Goal: Task Accomplishment & Management: Use online tool/utility

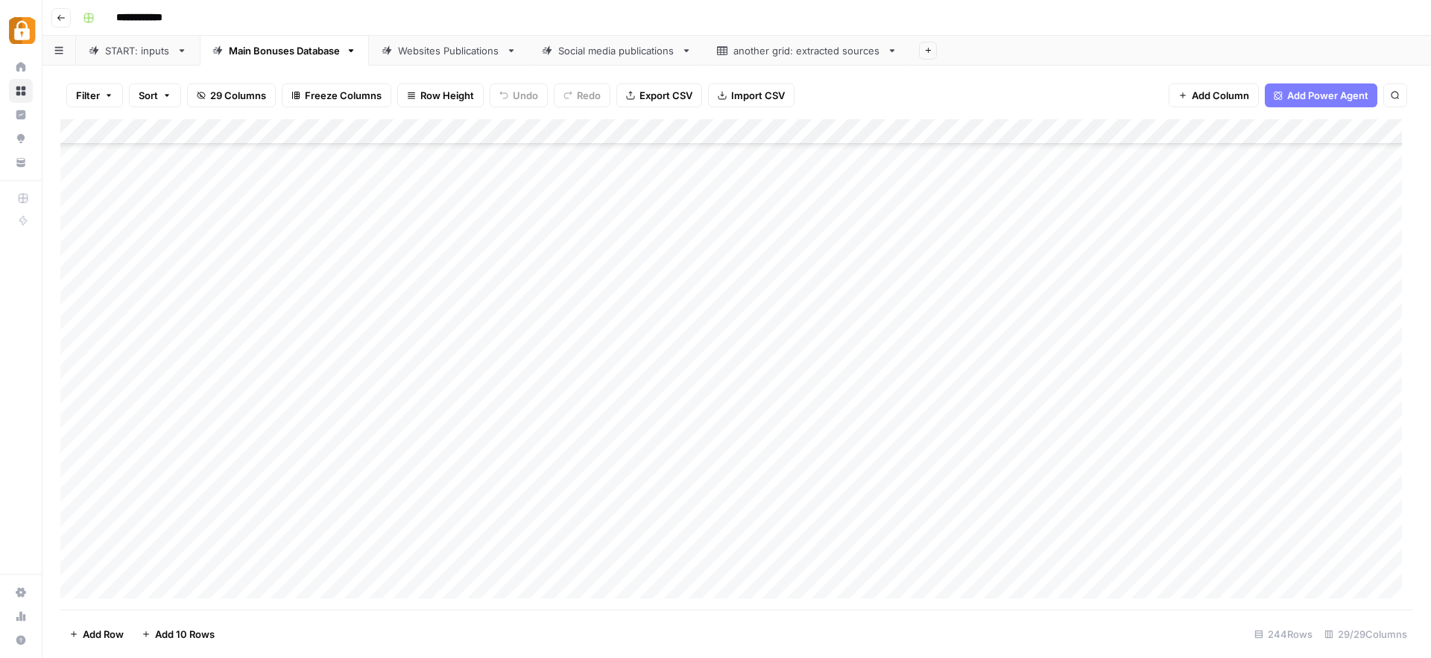
scroll to position [5754, 0]
click at [134, 47] on div "START: inputs" at bounding box center [138, 50] width 66 height 15
click at [299, 51] on div "Main Bonuses Database" at bounding box center [284, 50] width 111 height 15
click at [1132, 429] on div "Add Column" at bounding box center [736, 364] width 1353 height 490
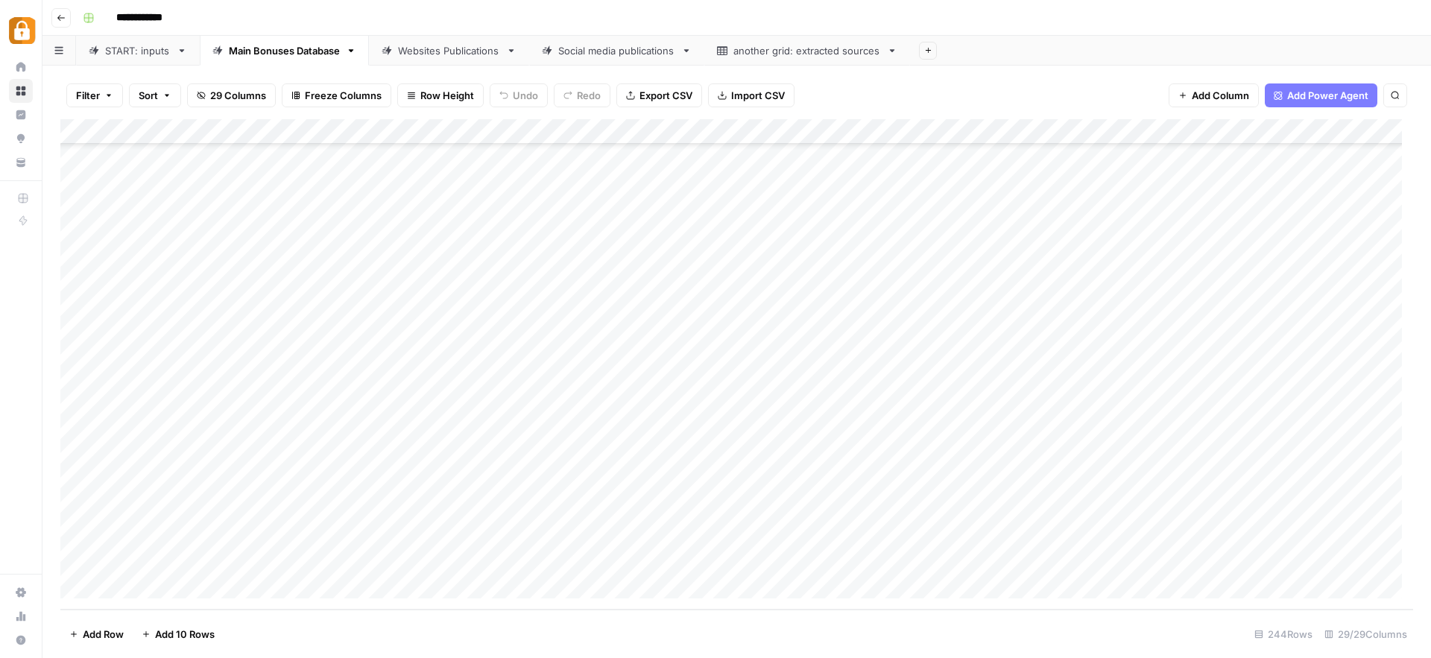
click at [1132, 429] on div "Add Column" at bounding box center [736, 364] width 1353 height 490
click at [1132, 534] on div "Add Column" at bounding box center [736, 364] width 1353 height 490
click at [1115, 435] on div "Add Column" at bounding box center [736, 364] width 1353 height 490
click at [432, 51] on div "Websites Publications" at bounding box center [449, 50] width 102 height 15
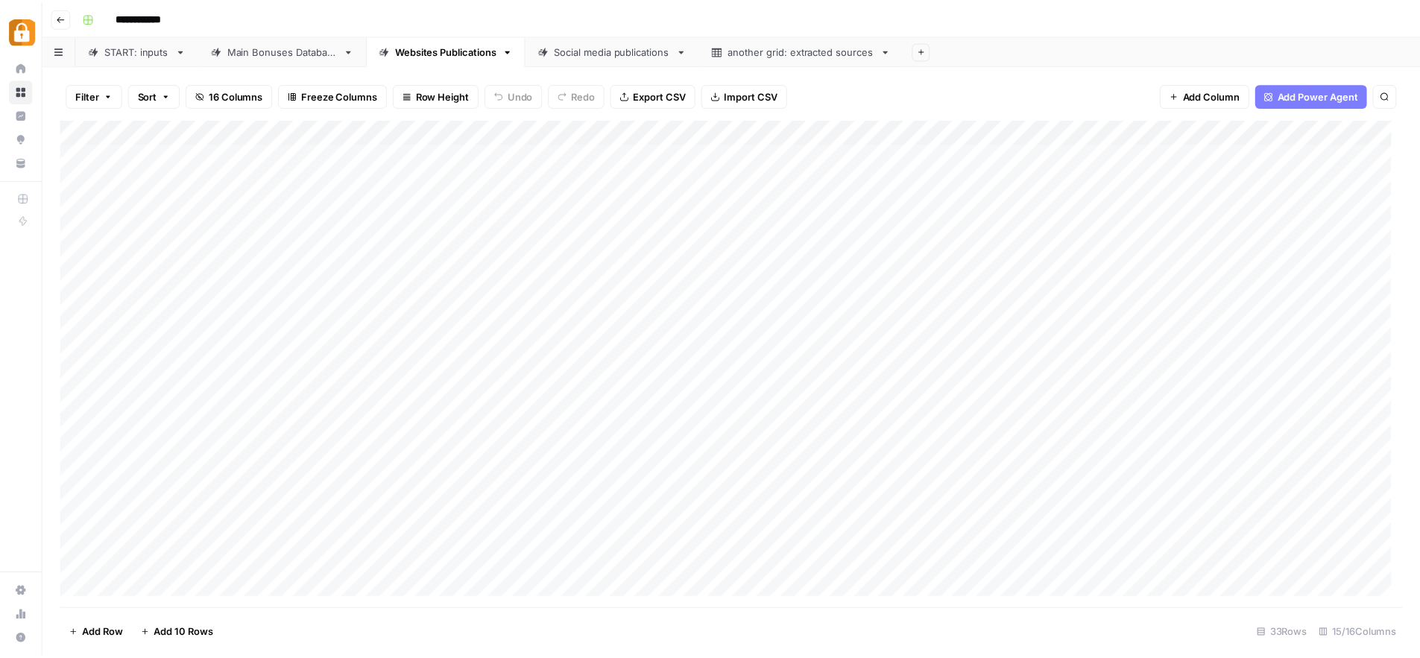
scroll to position [406, 0]
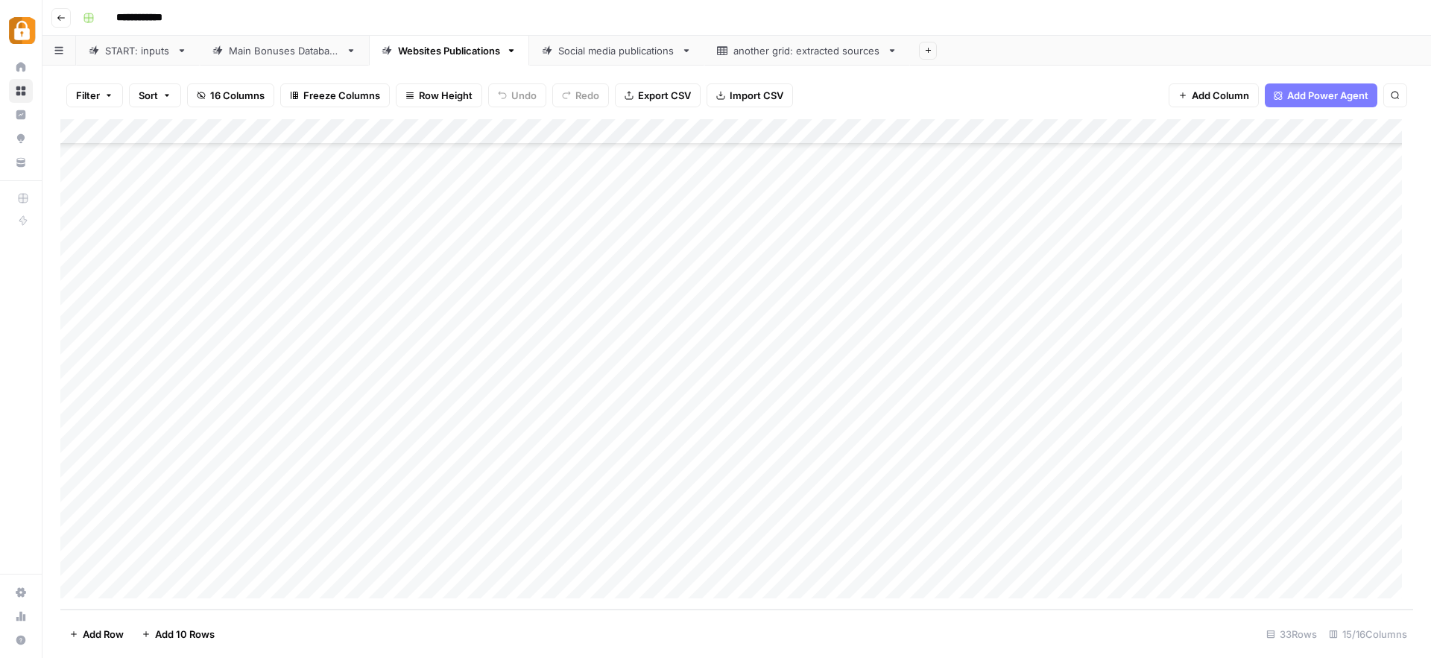
click at [1229, 534] on div "Add Column" at bounding box center [736, 364] width 1353 height 490
click at [620, 54] on div "Social media publications" at bounding box center [616, 50] width 117 height 15
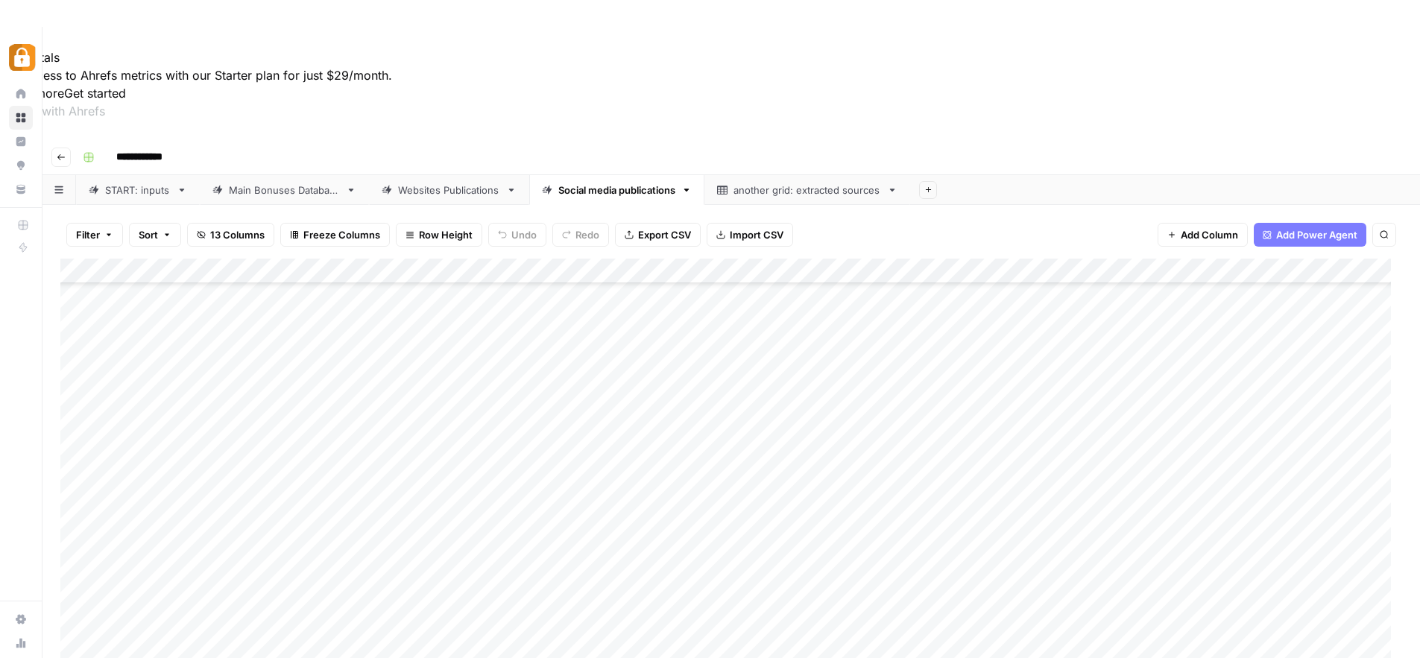
scroll to position [27, 0]
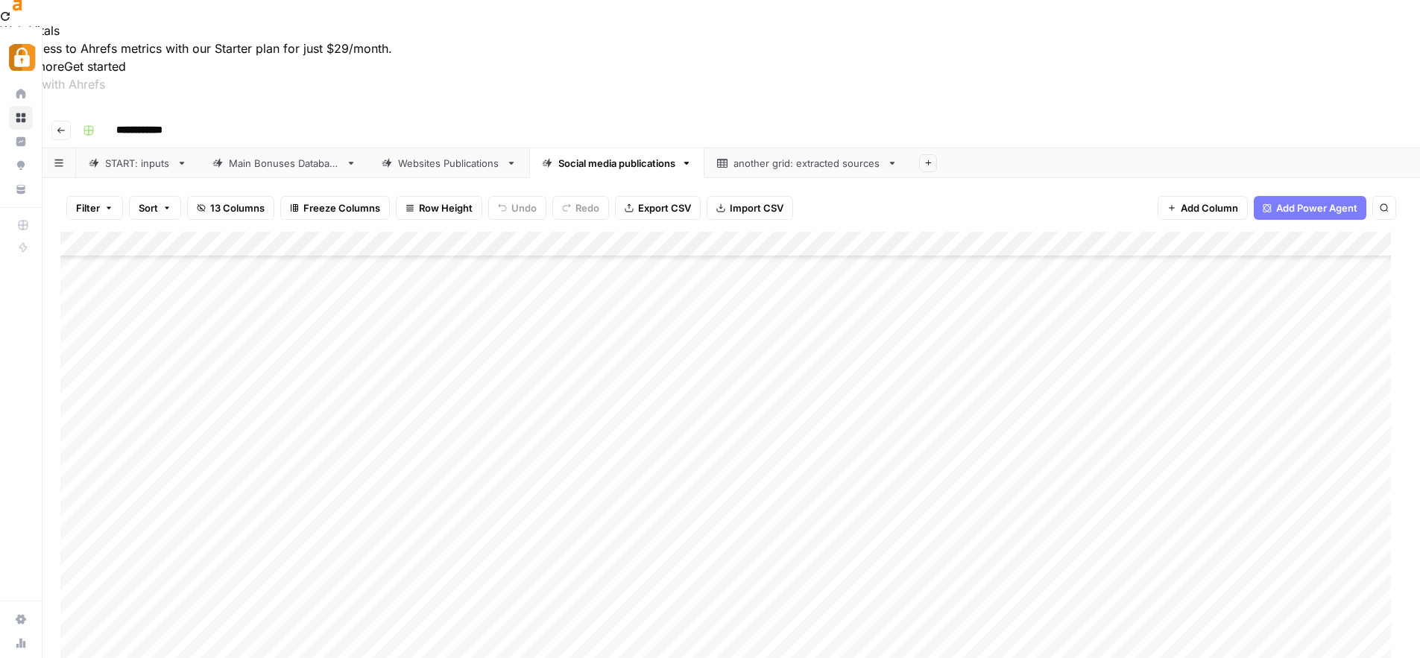
click at [133, 156] on div "START: inputs" at bounding box center [138, 163] width 66 height 15
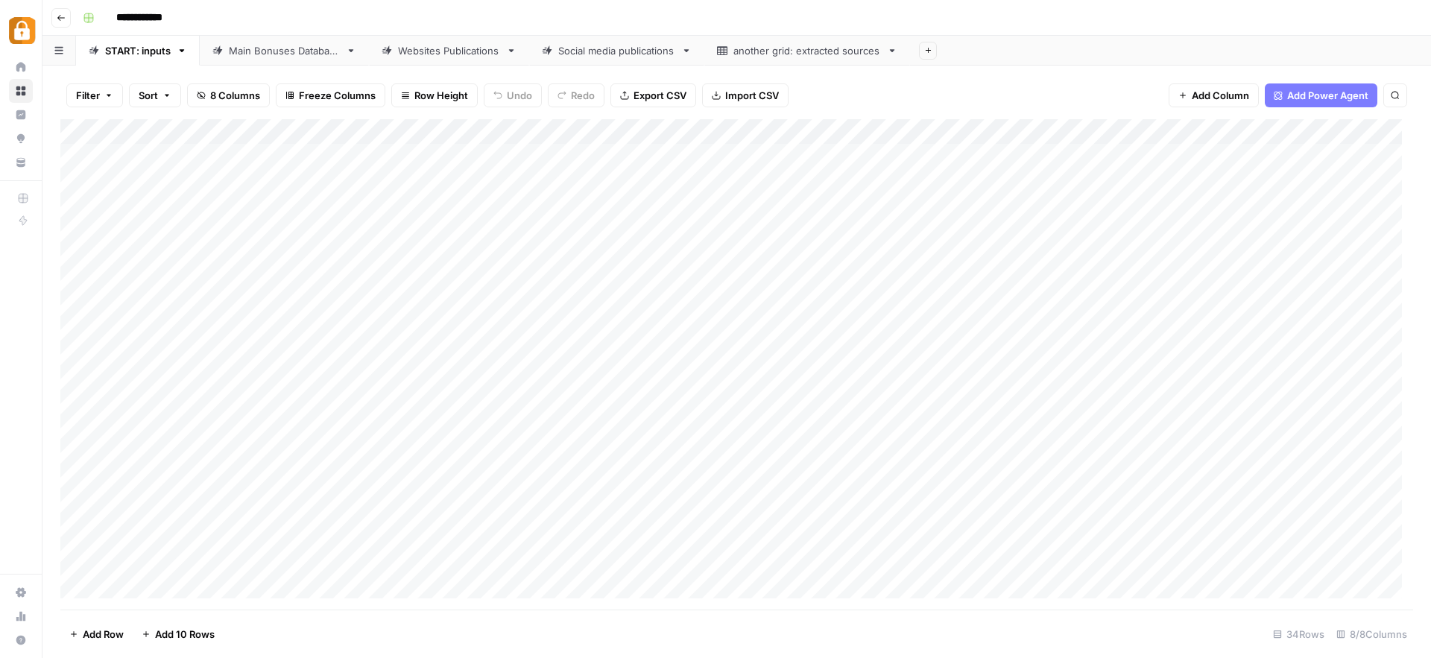
scroll to position [432, 0]
click at [264, 57] on link "Main Bonuses Database" at bounding box center [284, 51] width 169 height 30
click at [578, 437] on div "Add Column" at bounding box center [736, 364] width 1353 height 490
click at [1021, 433] on div "Add Column" at bounding box center [736, 364] width 1353 height 490
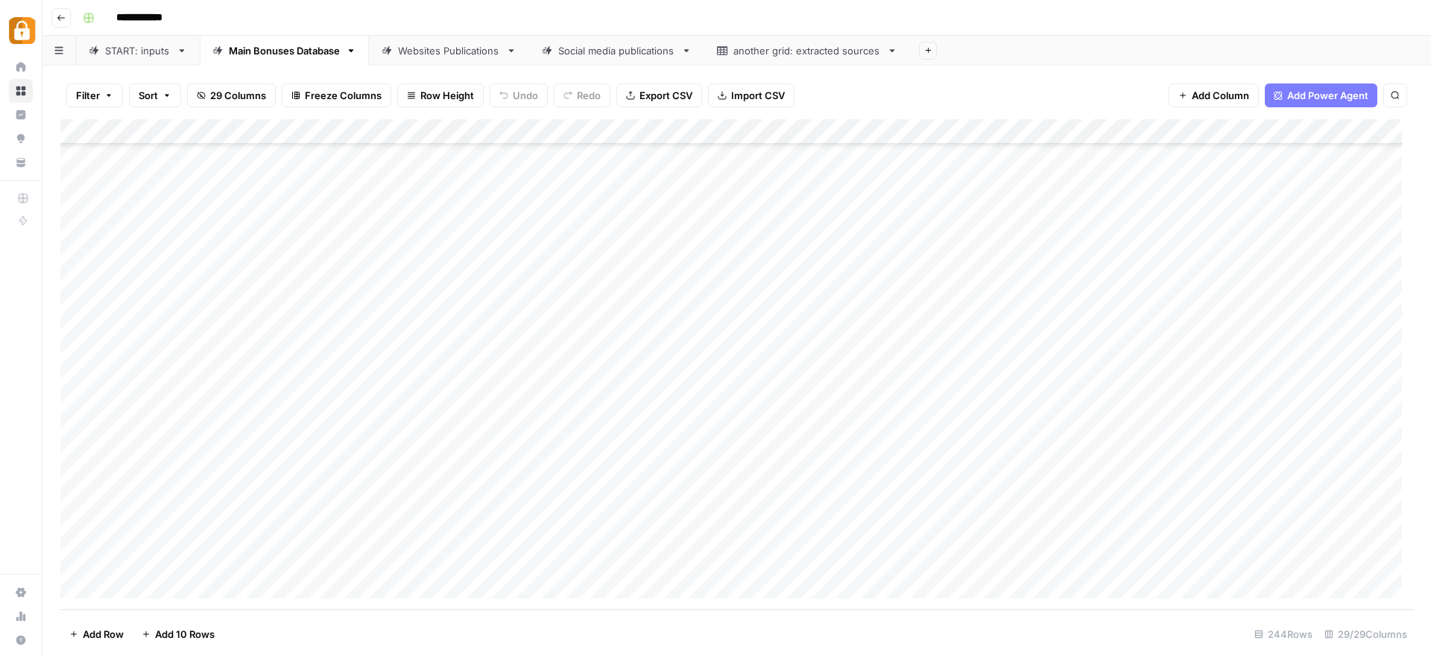
click at [438, 49] on div "Websites Publications" at bounding box center [449, 50] width 102 height 15
click at [637, 514] on div "Add Column" at bounding box center [736, 364] width 1353 height 490
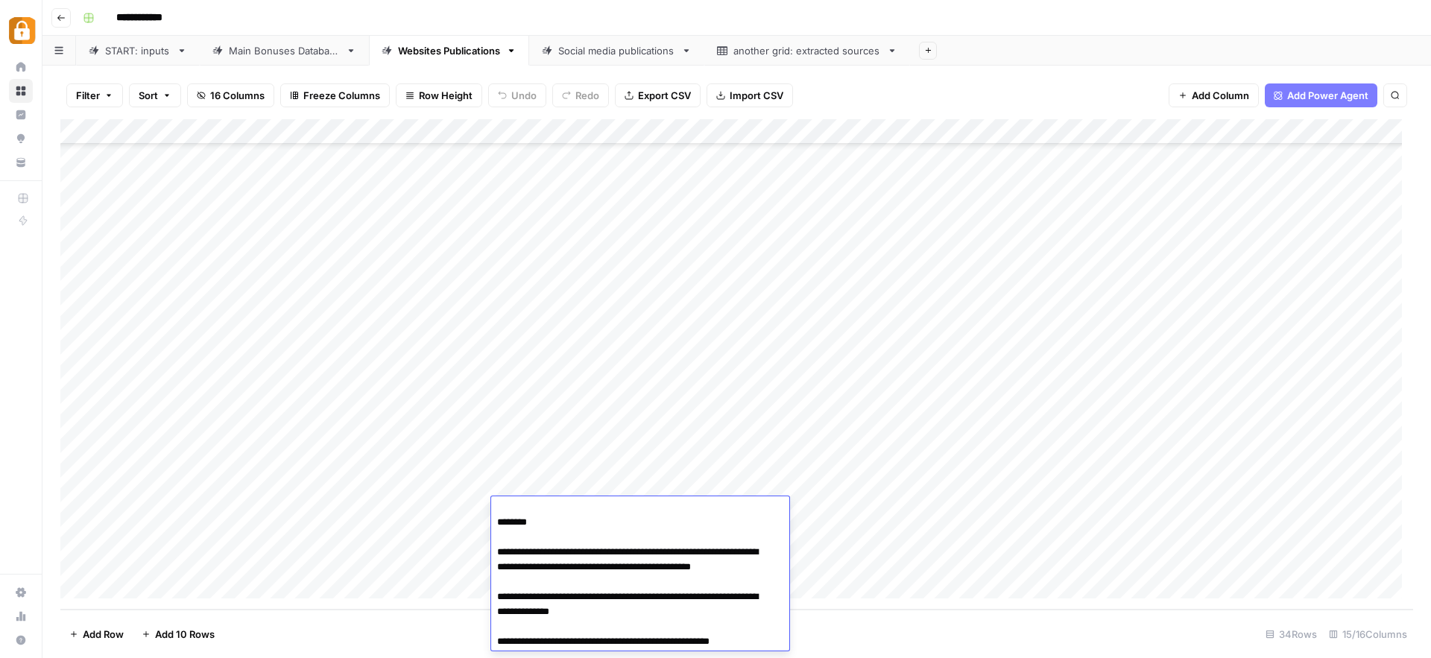
scroll to position [0, 0]
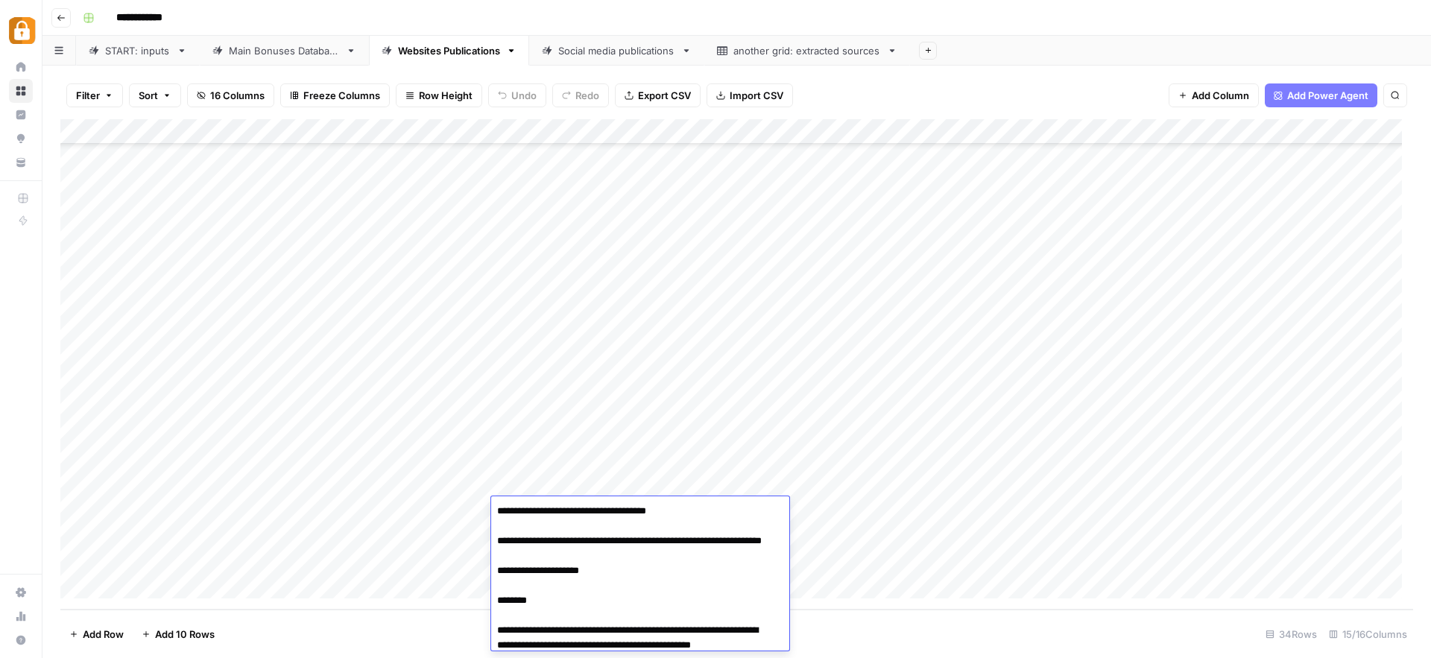
click at [945, 506] on div "Add Column" at bounding box center [736, 364] width 1353 height 490
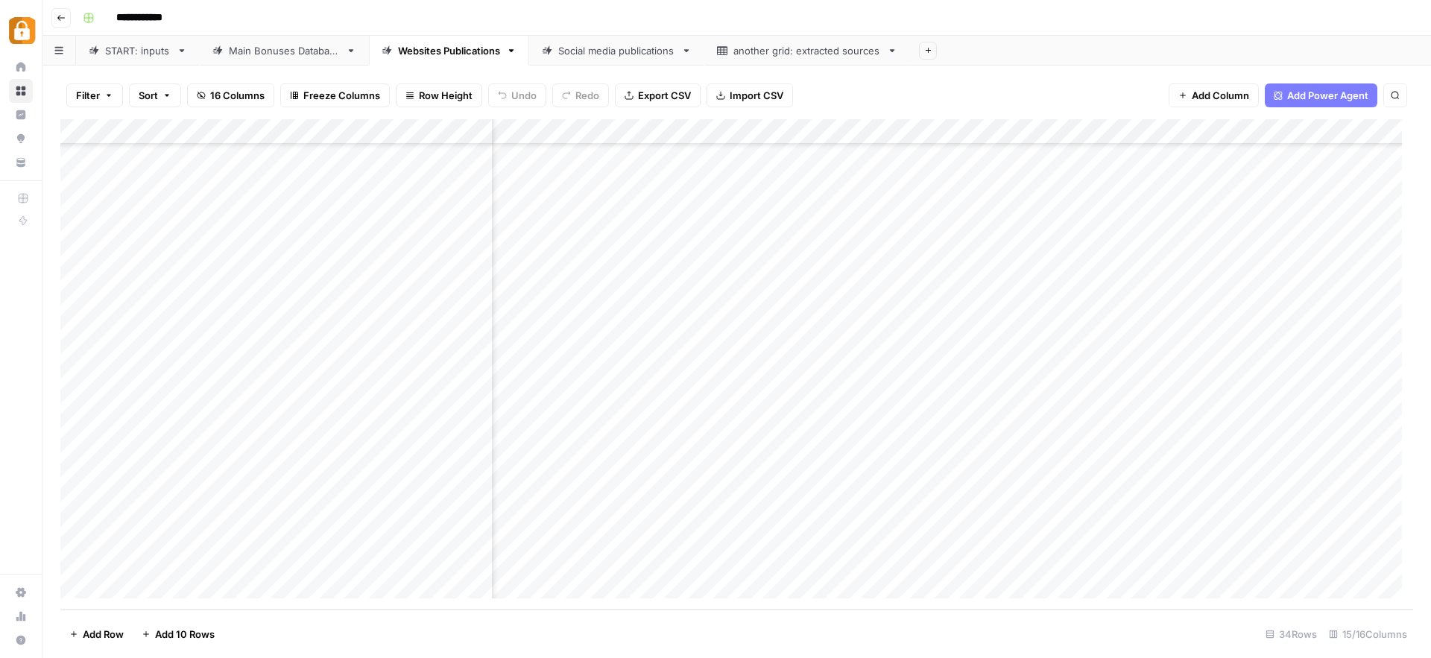
scroll to position [432, 0]
click at [1348, 508] on div "Add Column" at bounding box center [736, 364] width 1353 height 490
click at [971, 508] on div "Add Column" at bounding box center [736, 364] width 1353 height 490
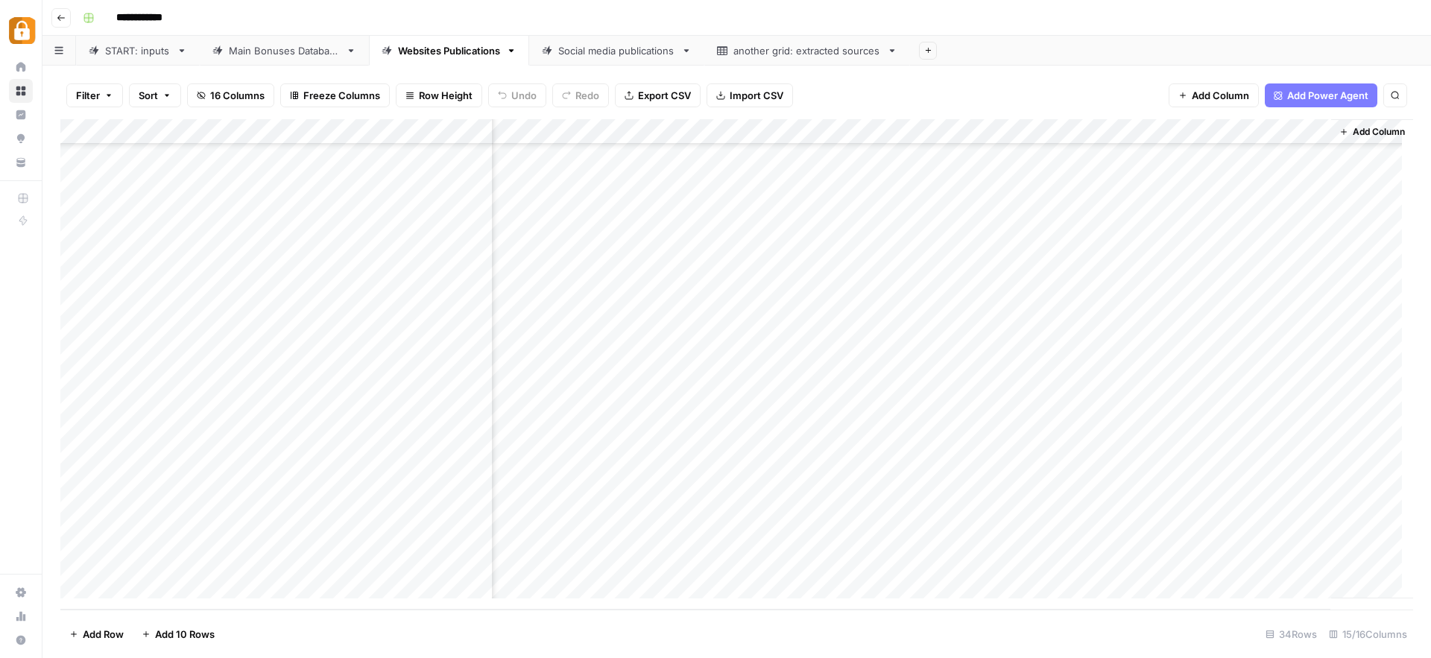
click at [277, 47] on div "Main Bonuses Database" at bounding box center [284, 50] width 111 height 15
click at [118, 58] on link "START: inputs" at bounding box center [138, 51] width 124 height 30
click at [284, 57] on div "Main Bonuses Database" at bounding box center [284, 50] width 111 height 15
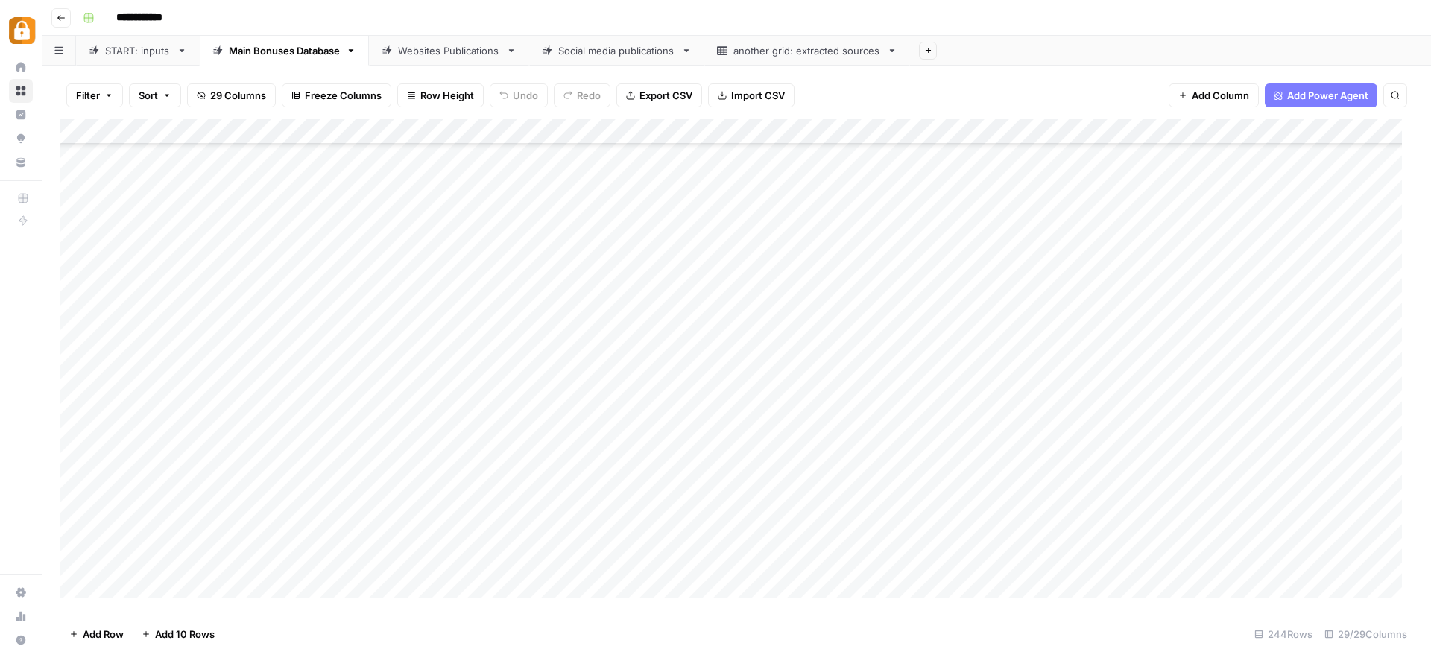
scroll to position [5754, 0]
click at [81, 432] on div "Add Column" at bounding box center [736, 364] width 1353 height 490
click at [456, 45] on div "Websites Publications" at bounding box center [449, 50] width 102 height 15
click at [81, 509] on div "Add Column" at bounding box center [736, 364] width 1353 height 490
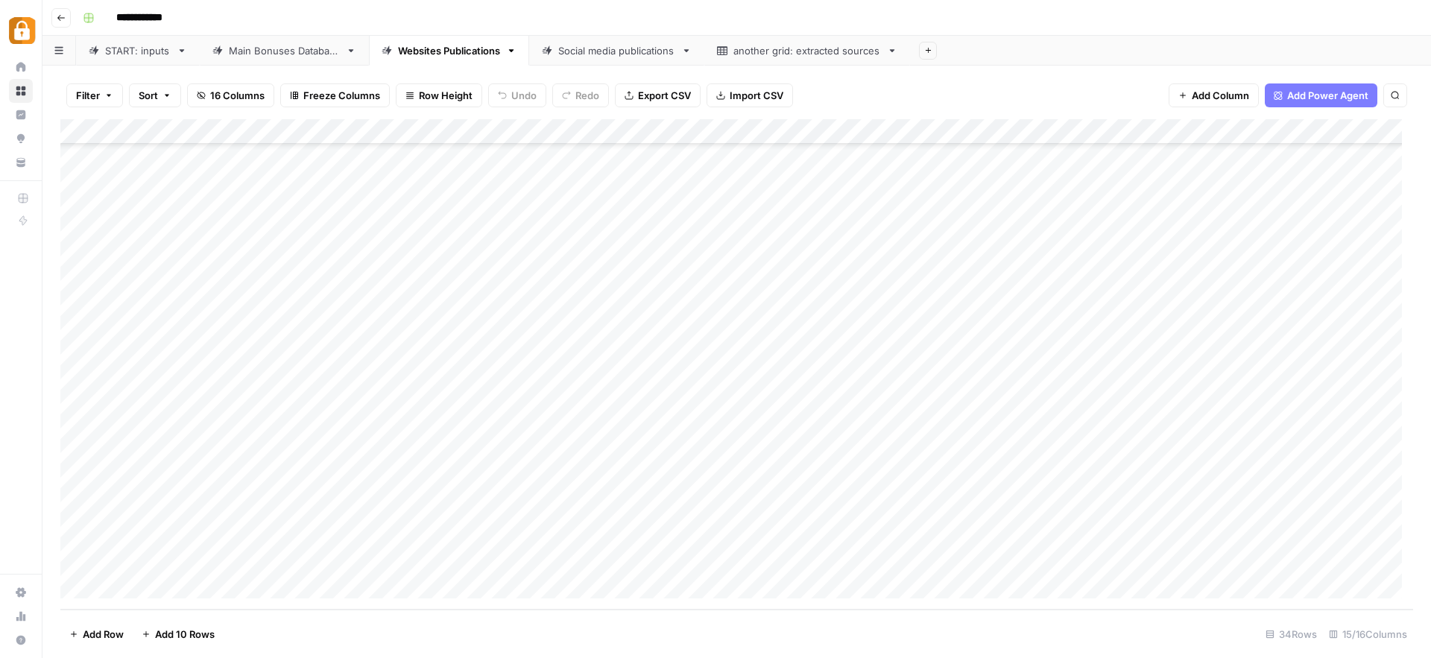
click at [519, 507] on div "Add Column" at bounding box center [736, 364] width 1353 height 490
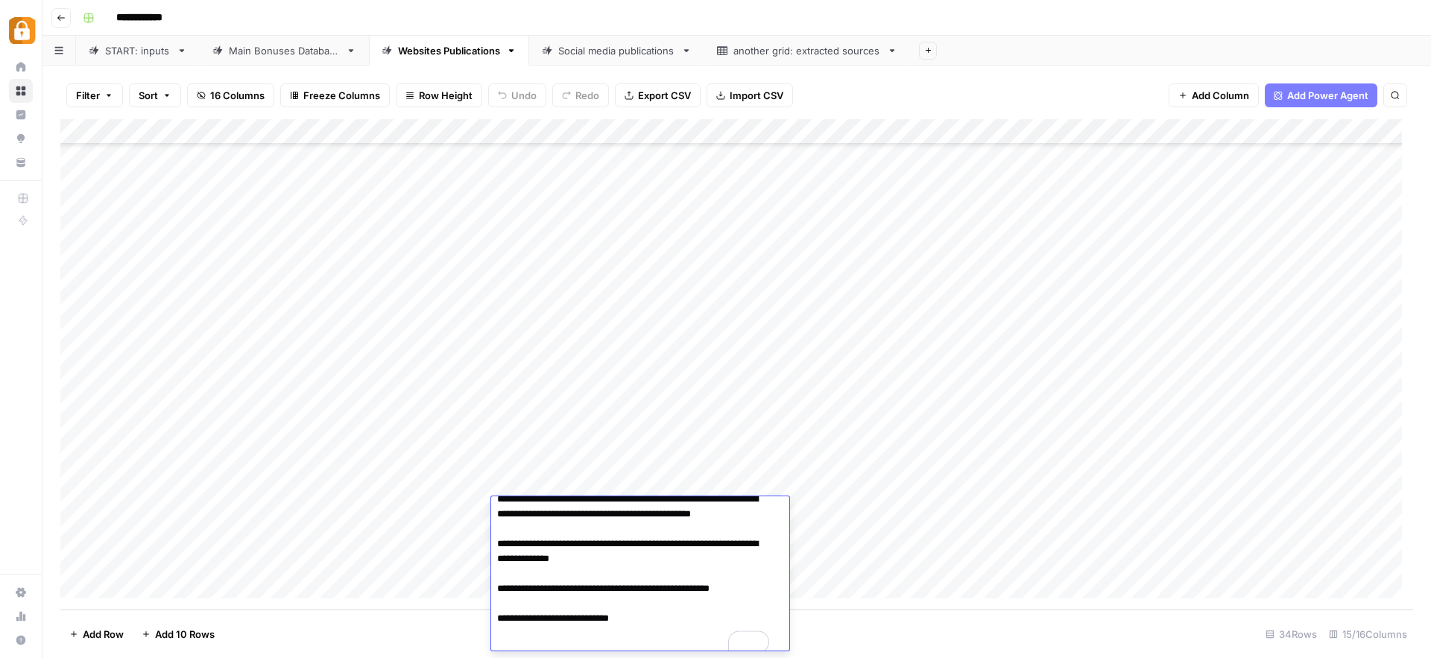
scroll to position [139, 0]
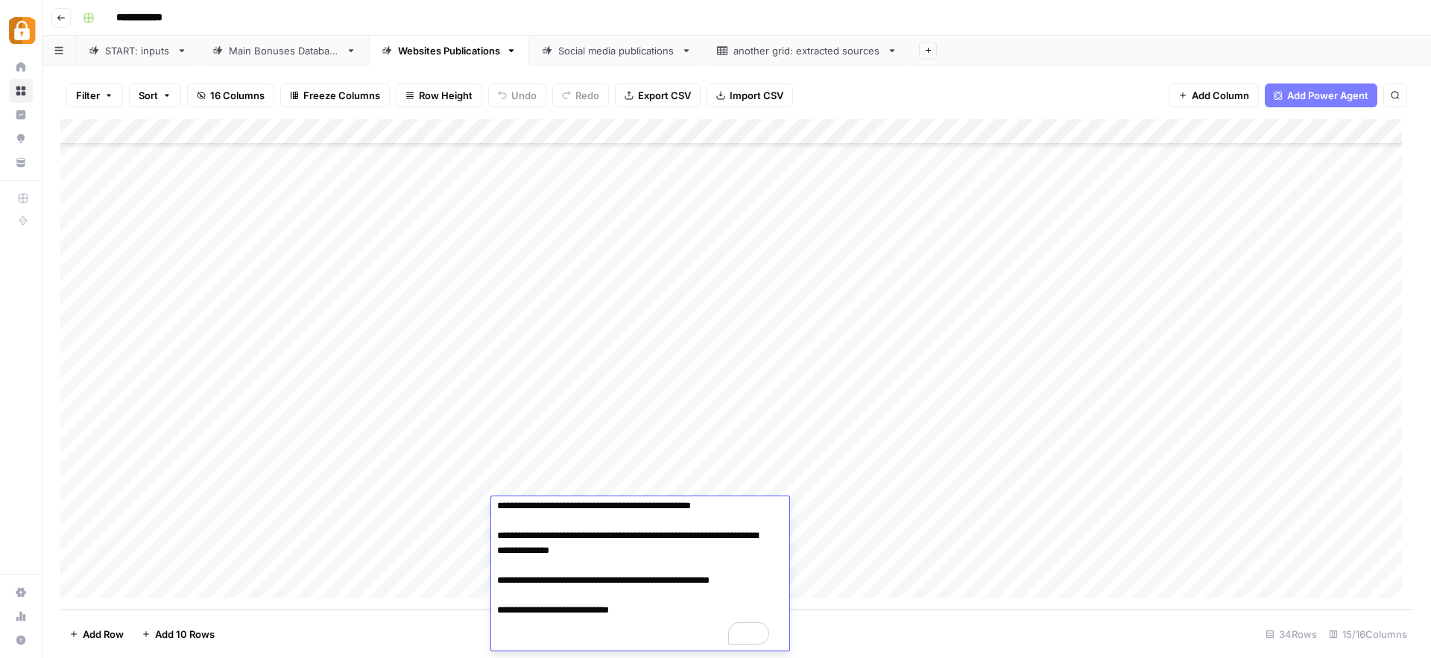
click at [922, 551] on div "Add Column" at bounding box center [736, 364] width 1353 height 490
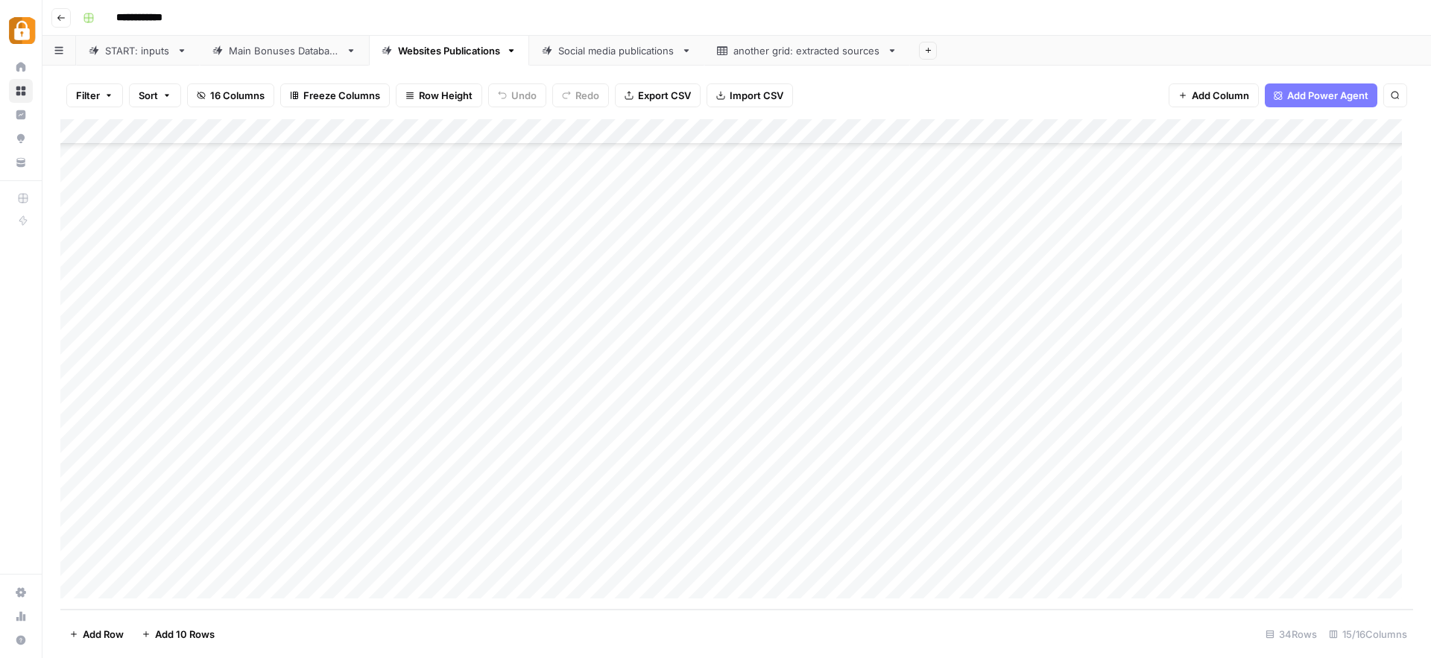
click at [616, 514] on div "Add Column" at bounding box center [736, 364] width 1353 height 490
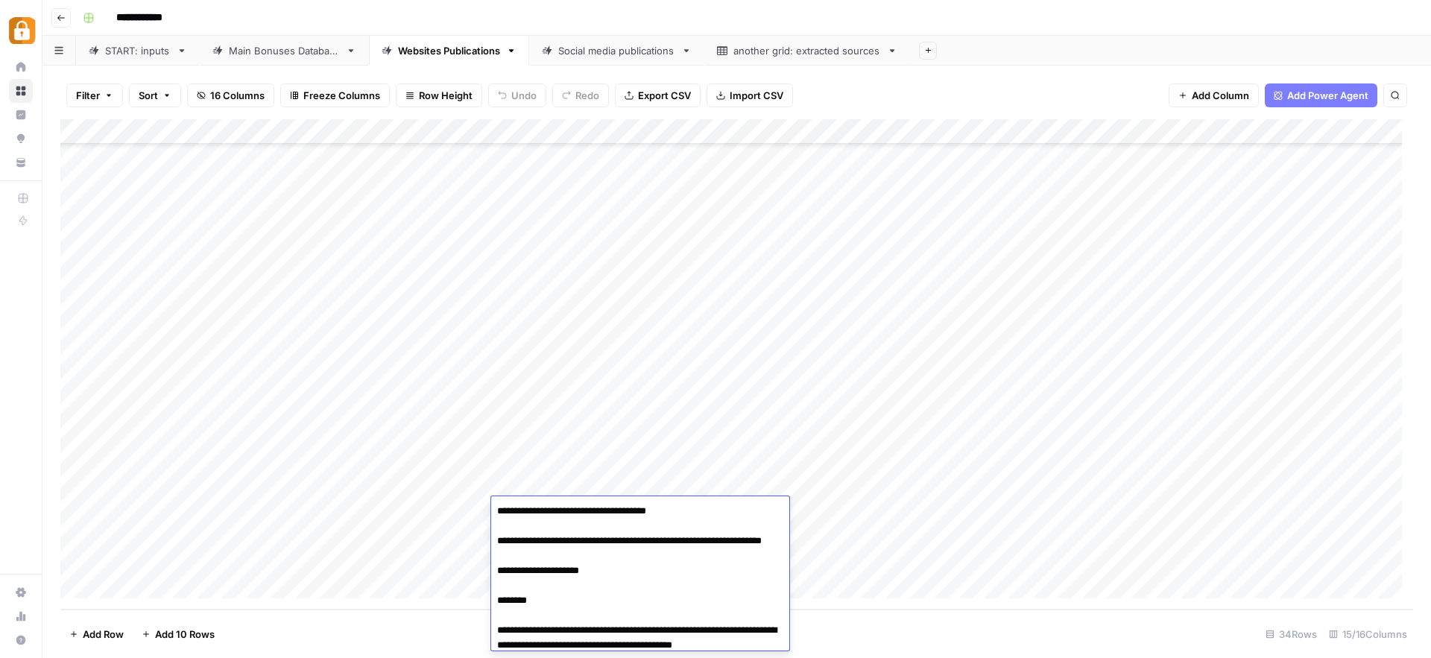
click at [616, 514] on textarea "**********" at bounding box center [640, 645] width 298 height 289
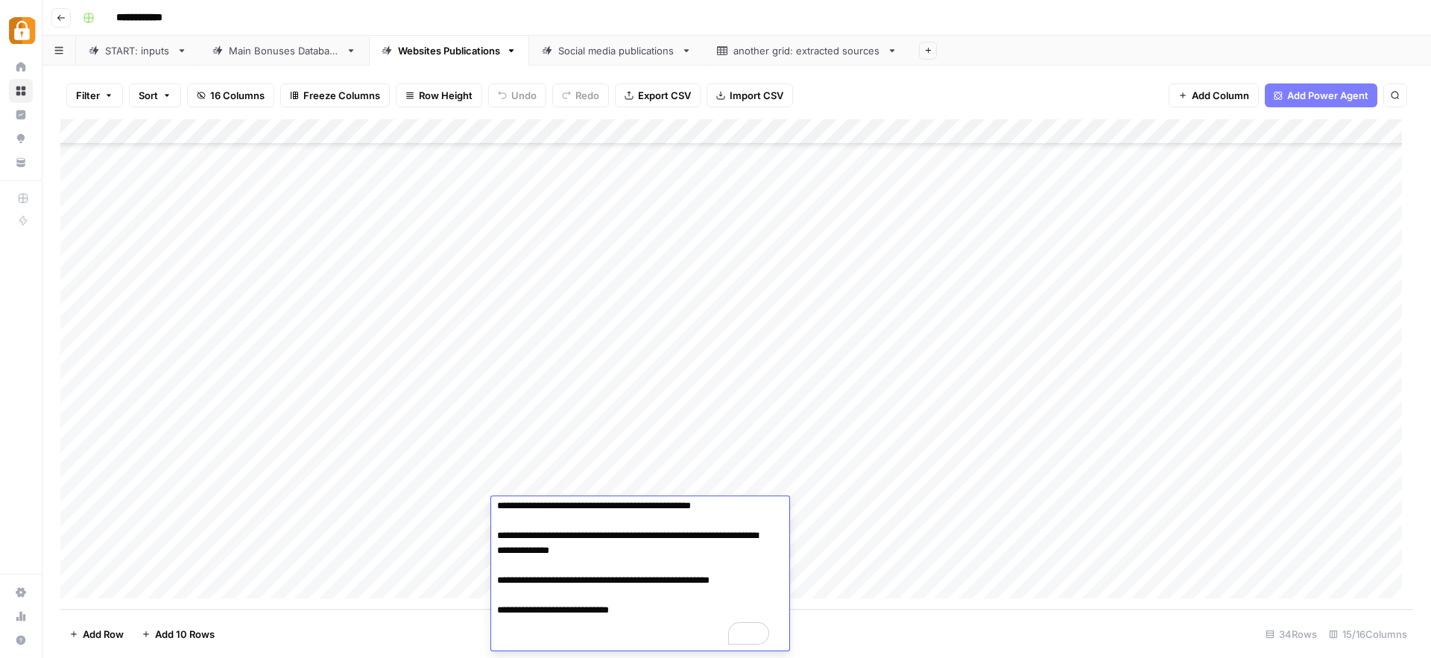
click at [681, 536] on textarea "**********" at bounding box center [634, 506] width 287 height 289
click at [906, 544] on div "Add Column" at bounding box center [736, 364] width 1353 height 490
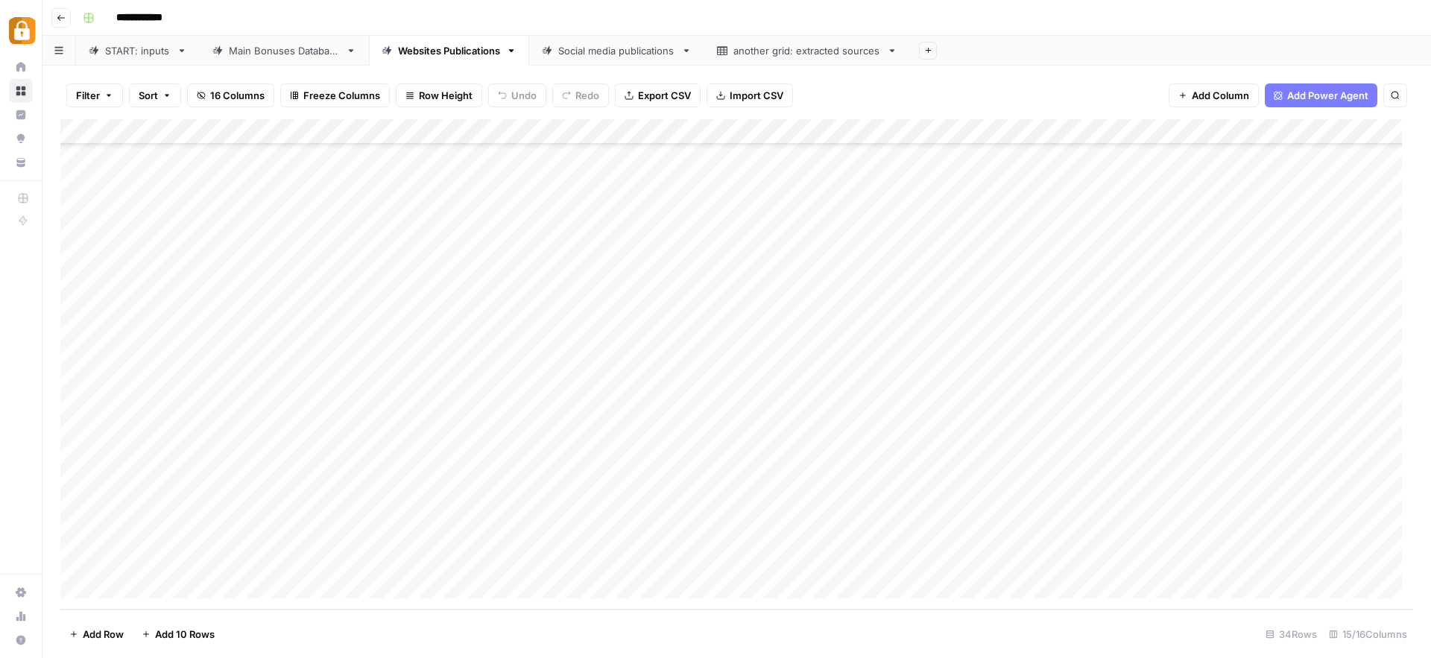
click at [77, 561] on div "Add Column" at bounding box center [736, 364] width 1353 height 490
click at [81, 531] on div "Add Column" at bounding box center [736, 364] width 1353 height 490
click at [93, 631] on span "Delete 2 Rows" at bounding box center [102, 634] width 66 height 15
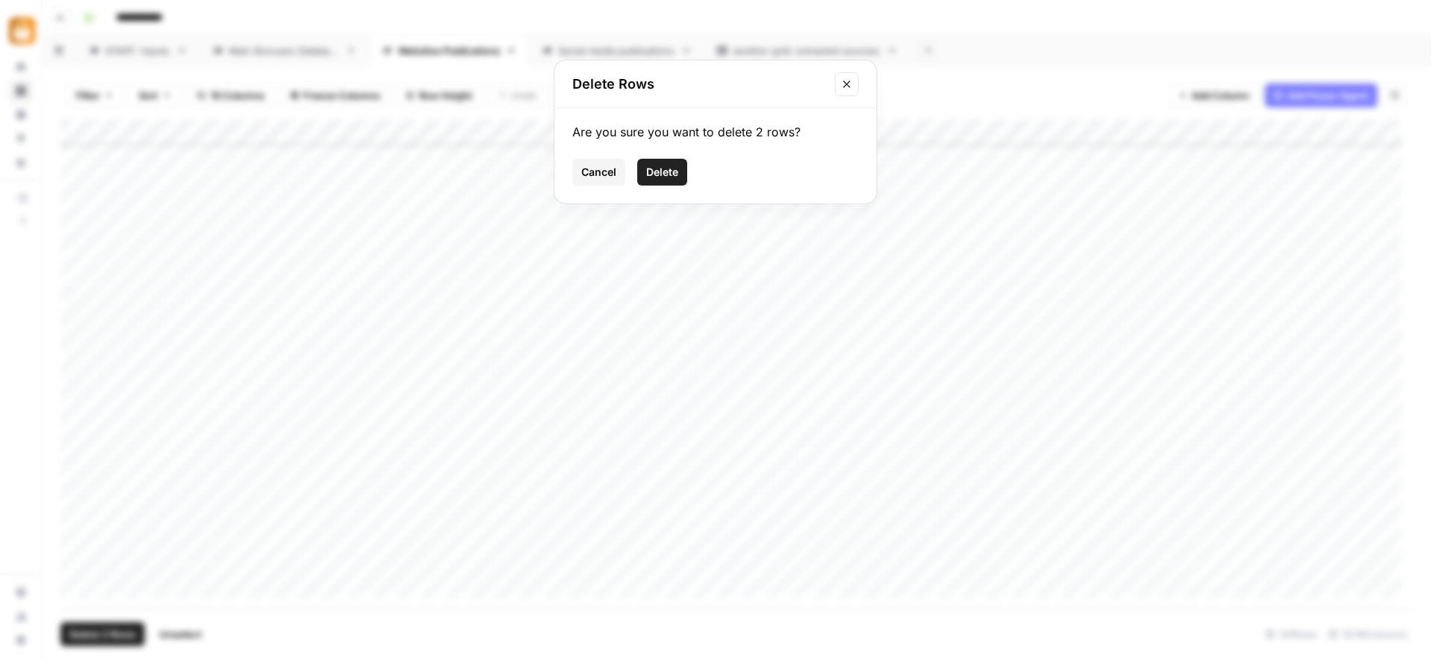
click at [659, 178] on span "Delete" at bounding box center [662, 172] width 32 height 15
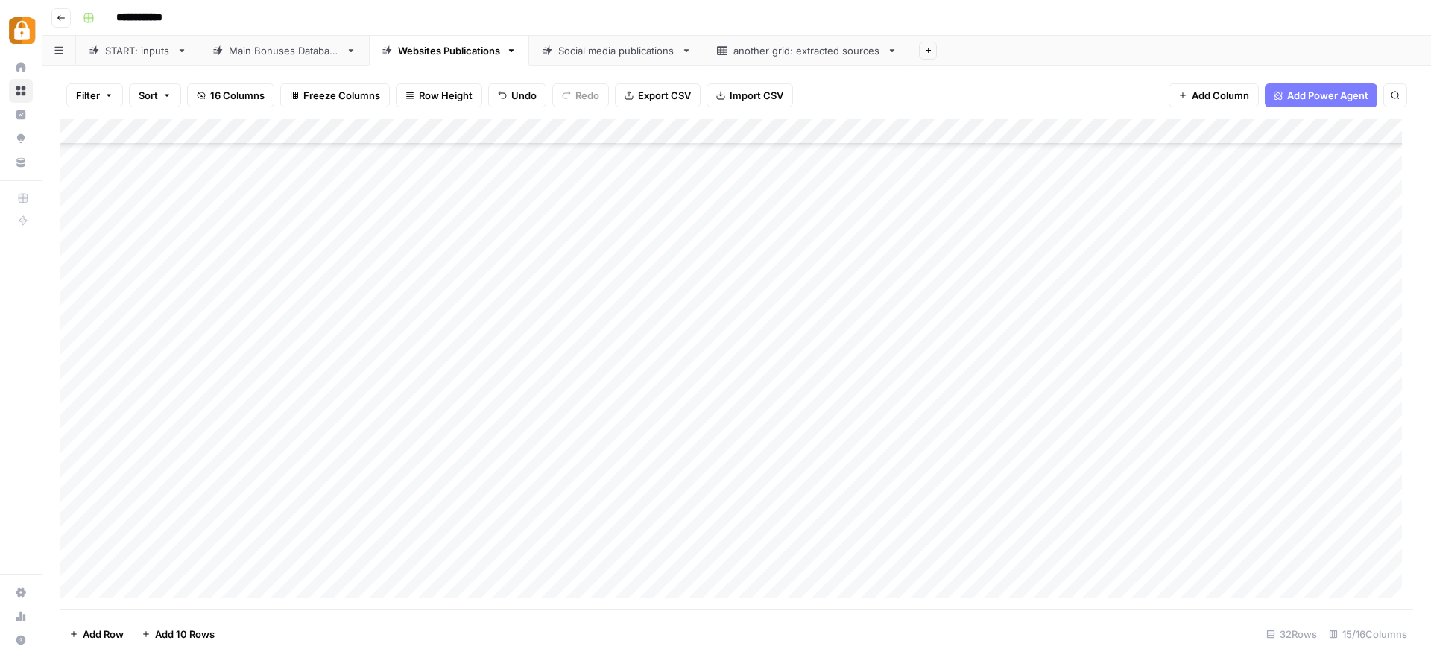
click at [142, 51] on div "START: inputs" at bounding box center [138, 50] width 66 height 15
click at [268, 556] on div "Add Column" at bounding box center [736, 364] width 1353 height 490
click at [625, 567] on div "Add Column" at bounding box center [736, 364] width 1353 height 490
click at [909, 563] on div "Add Column" at bounding box center [736, 364] width 1353 height 490
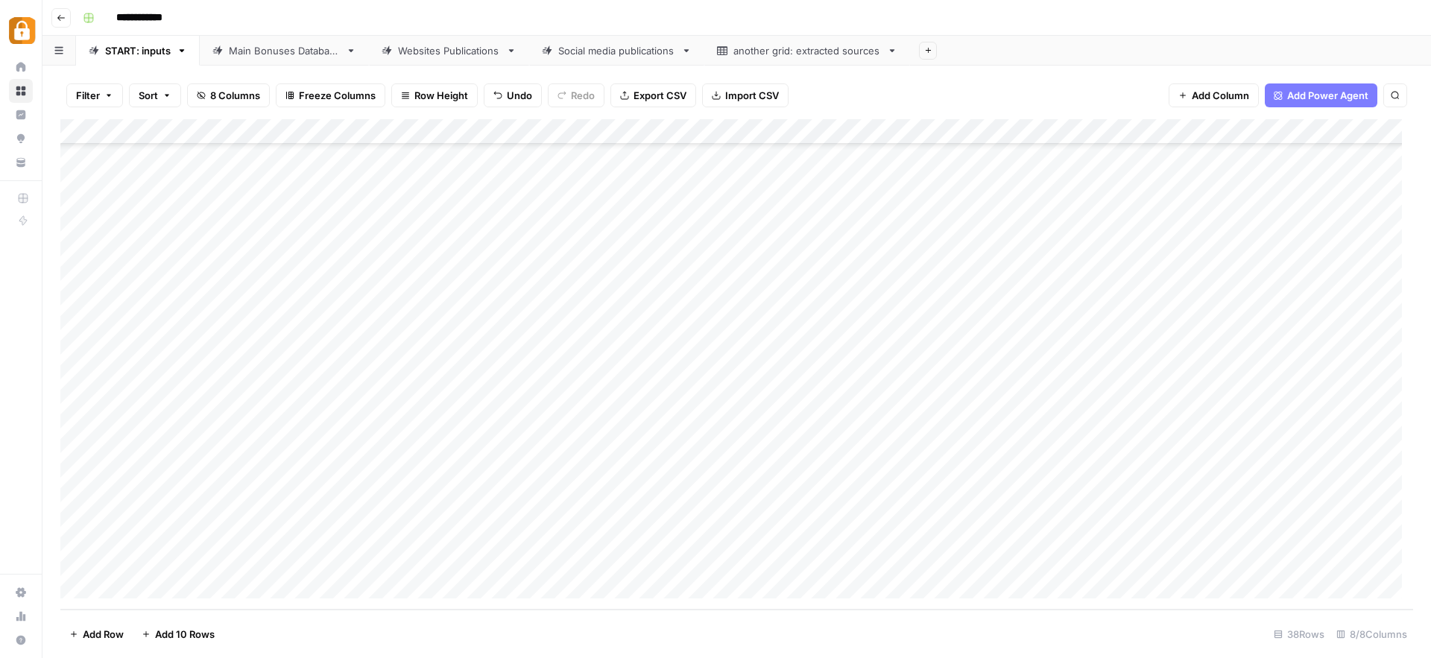
click at [909, 563] on div "Add Column" at bounding box center [736, 364] width 1353 height 490
click at [909, 563] on input "text" at bounding box center [907, 566] width 130 height 13
click at [904, 611] on button "Official Site" at bounding box center [878, 612] width 63 height 18
click at [338, 565] on div "Add Column" at bounding box center [736, 364] width 1353 height 490
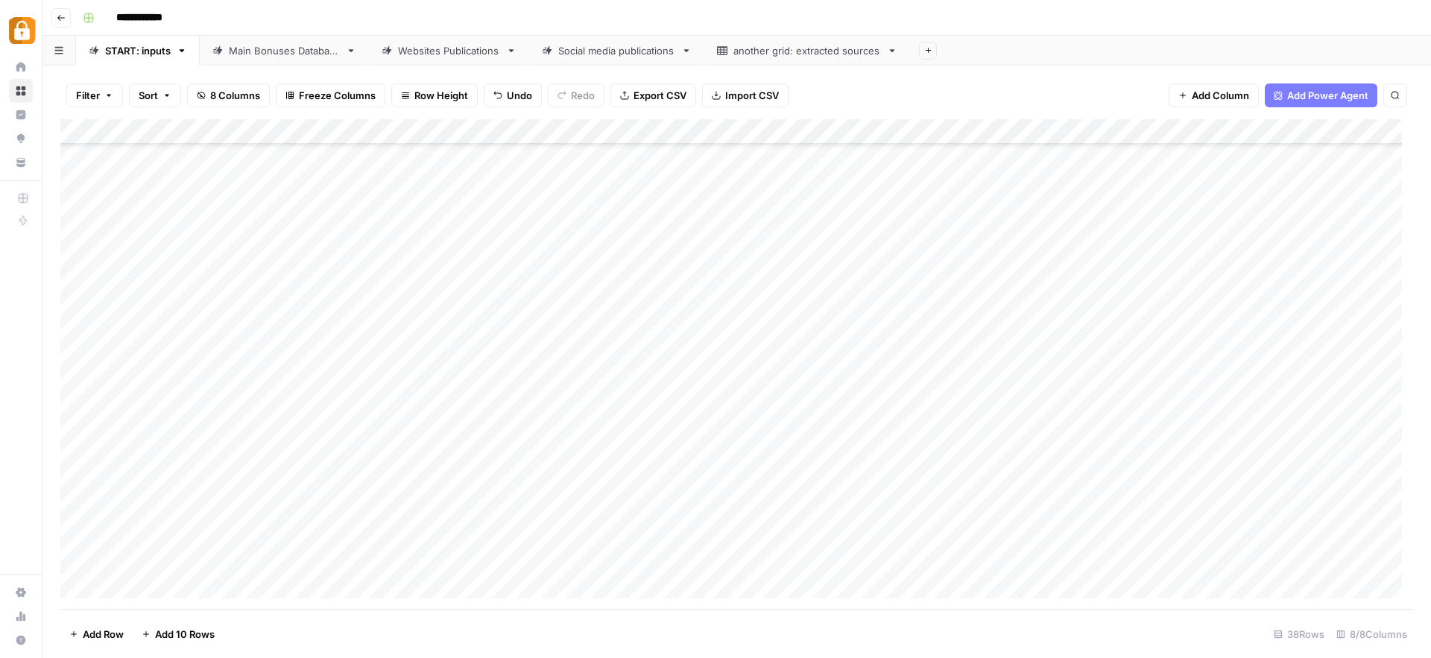
click at [337, 564] on div "Add Column" at bounding box center [736, 364] width 1353 height 490
click at [337, 564] on input "text" at bounding box center [330, 566] width 130 height 13
click at [297, 593] on button "[PERSON_NAME]" at bounding box center [316, 594] width 92 height 18
click at [1366, 559] on div "Add Column" at bounding box center [736, 364] width 1353 height 490
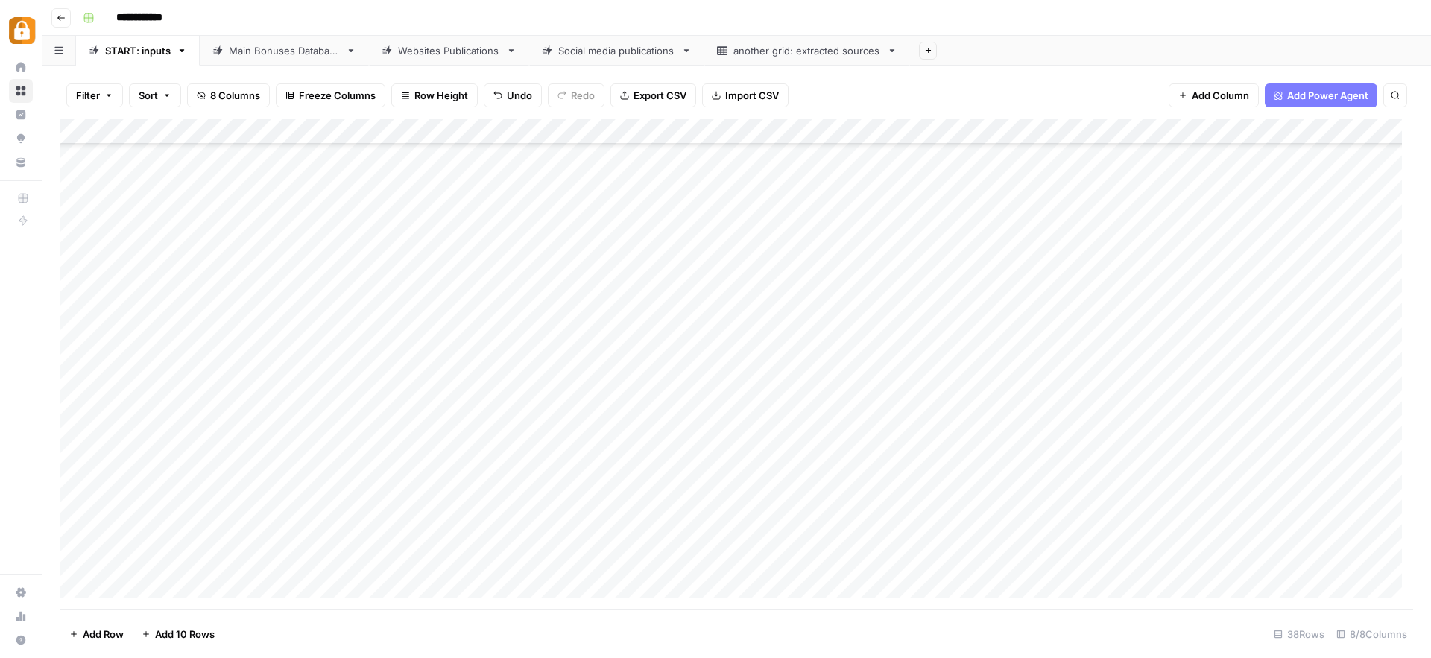
click at [1291, 554] on div "Add Column" at bounding box center [736, 364] width 1353 height 490
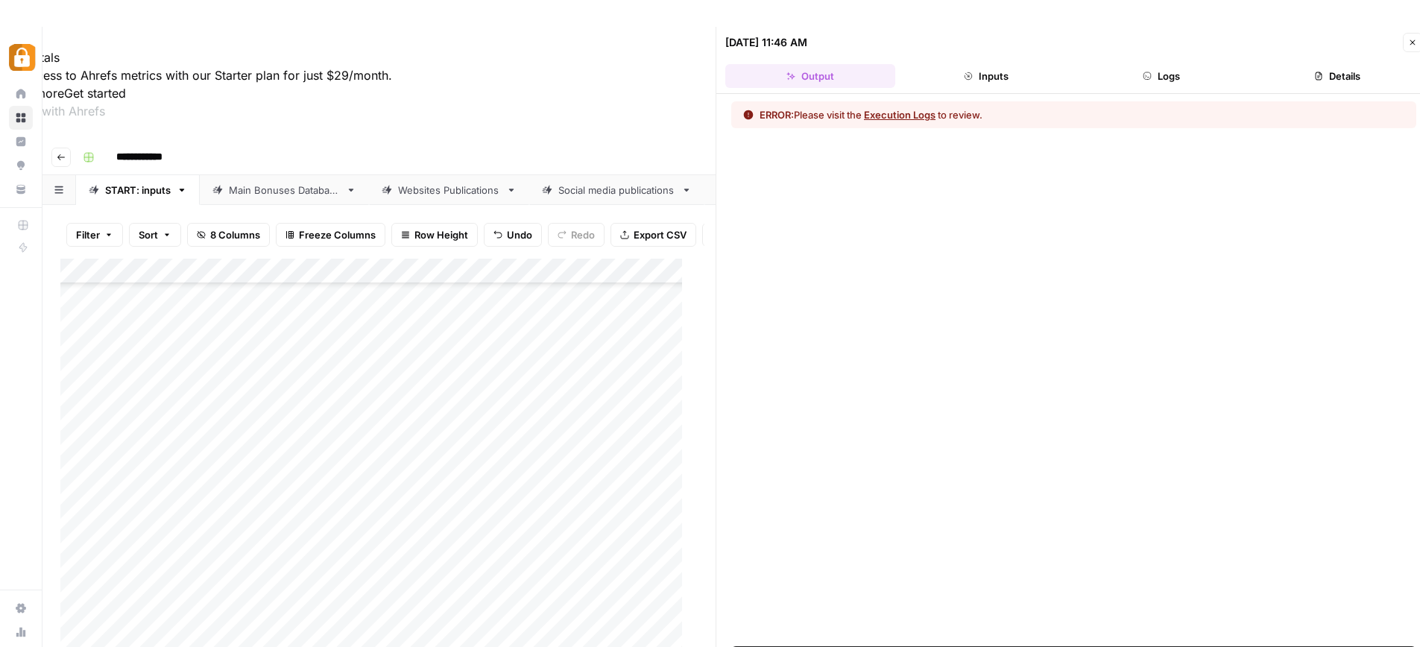
click at [1406, 45] on button "Close" at bounding box center [1412, 42] width 19 height 19
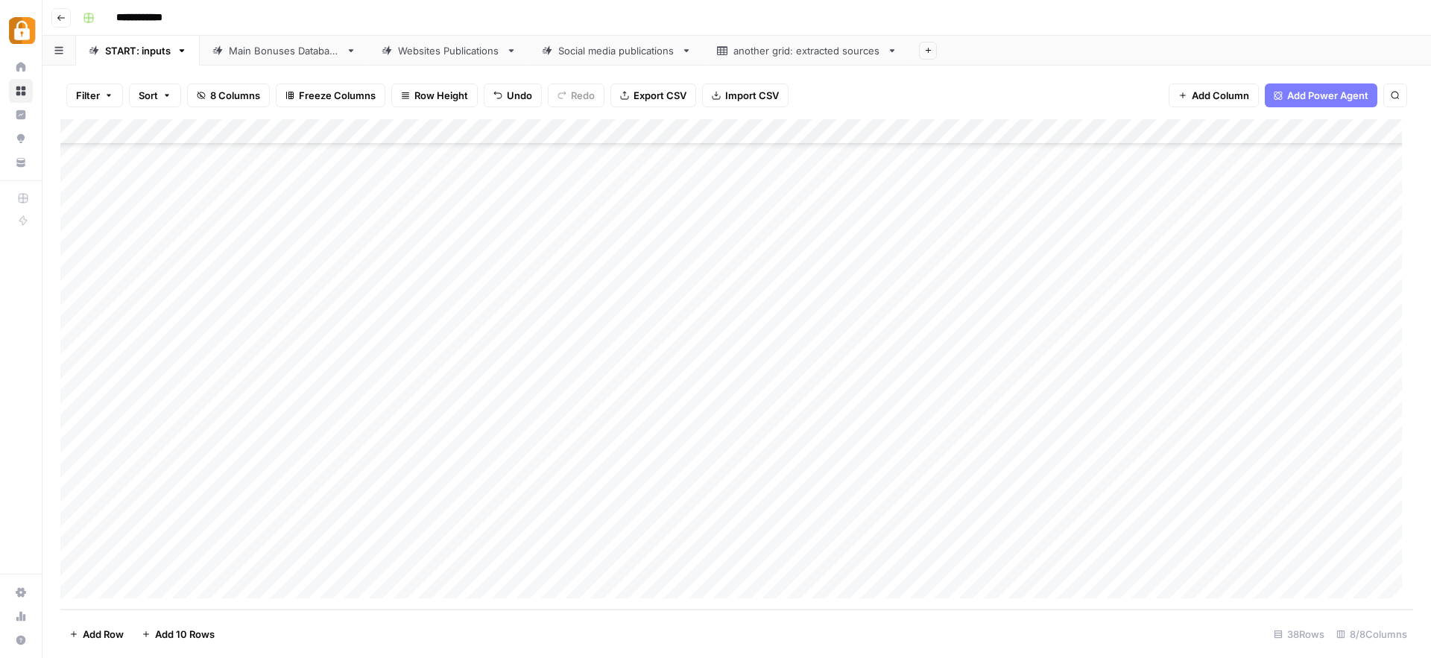
click at [1073, 567] on div "Add Column" at bounding box center [736, 364] width 1353 height 490
click at [785, 559] on div "Add Column" at bounding box center [736, 364] width 1353 height 490
click at [495, 560] on div "Add Column" at bounding box center [736, 364] width 1353 height 490
type textarea "**********"
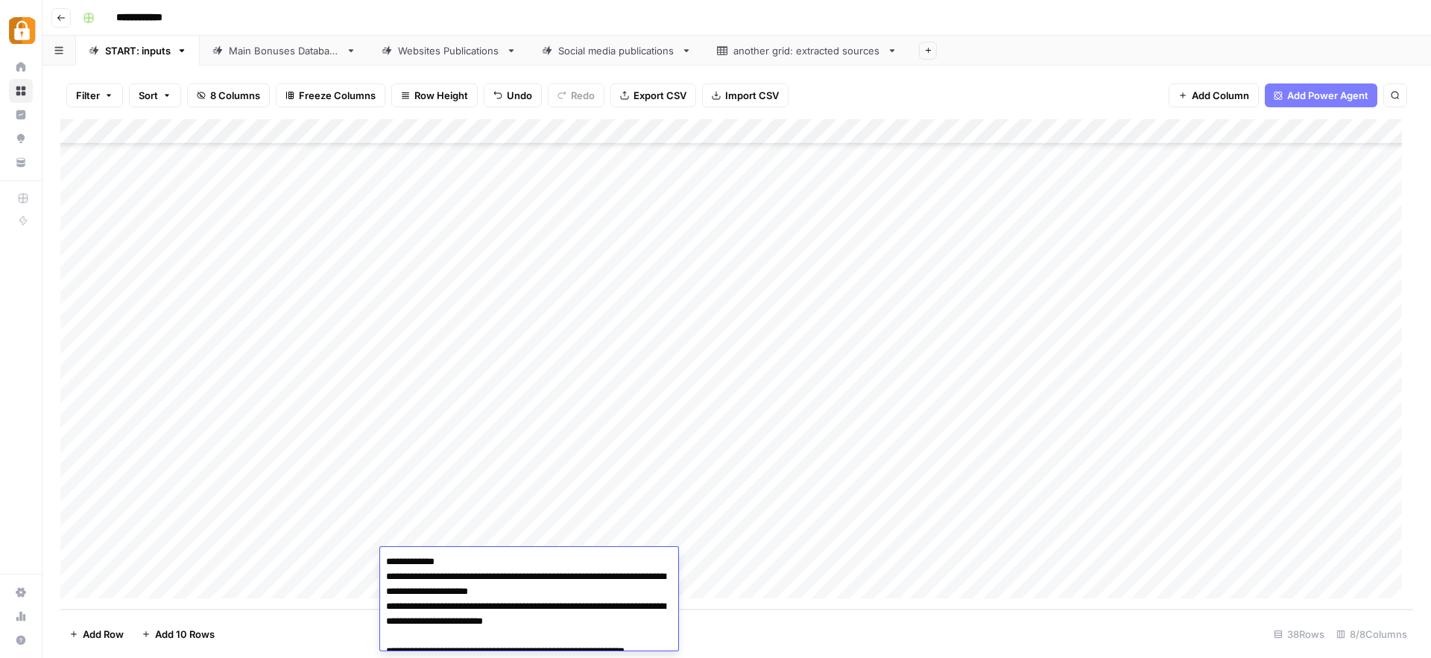
scroll to position [1348, 0]
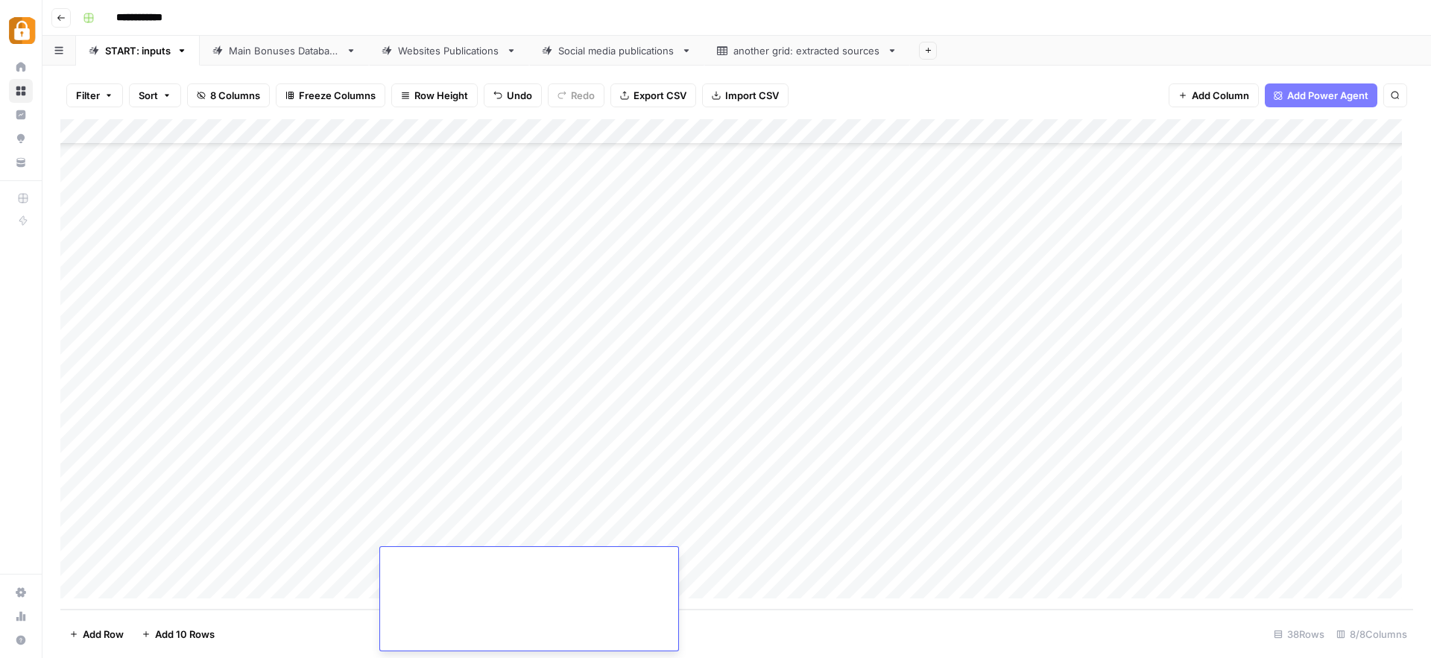
click at [771, 564] on div "Add Column" at bounding box center [736, 364] width 1353 height 490
click at [1302, 561] on div "Add Column" at bounding box center [736, 364] width 1353 height 490
click at [1306, 561] on div "Add Column" at bounding box center [736, 364] width 1353 height 490
click at [300, 48] on div "Main Bonuses Database" at bounding box center [284, 50] width 111 height 15
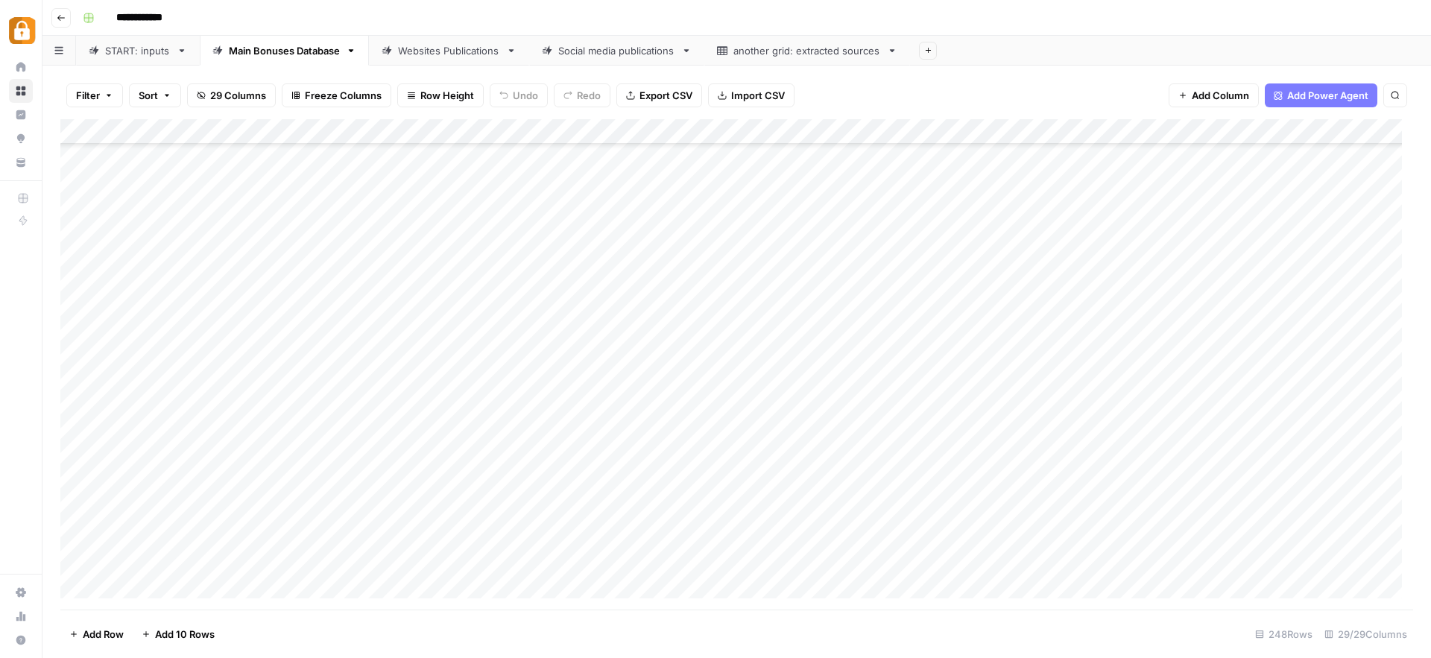
scroll to position [5855, 0]
click at [421, 563] on div "Add Column" at bounding box center [736, 364] width 1353 height 490
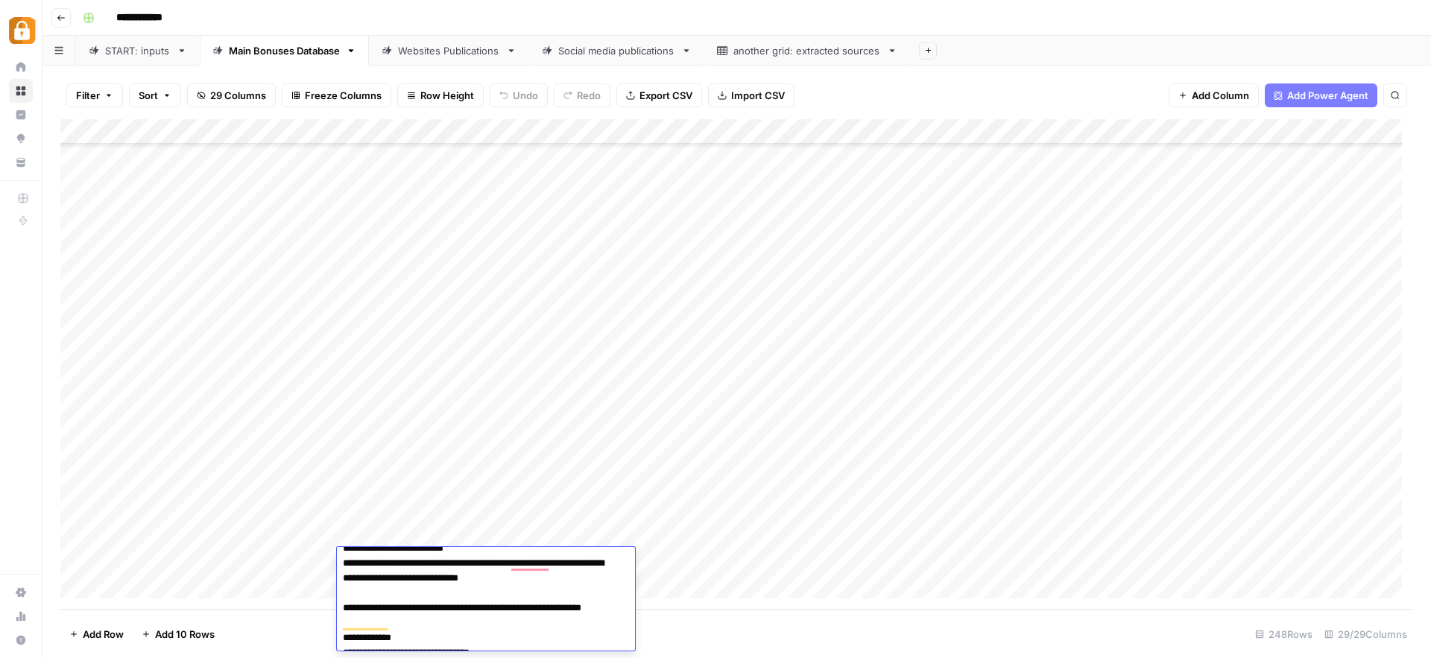
scroll to position [0, 0]
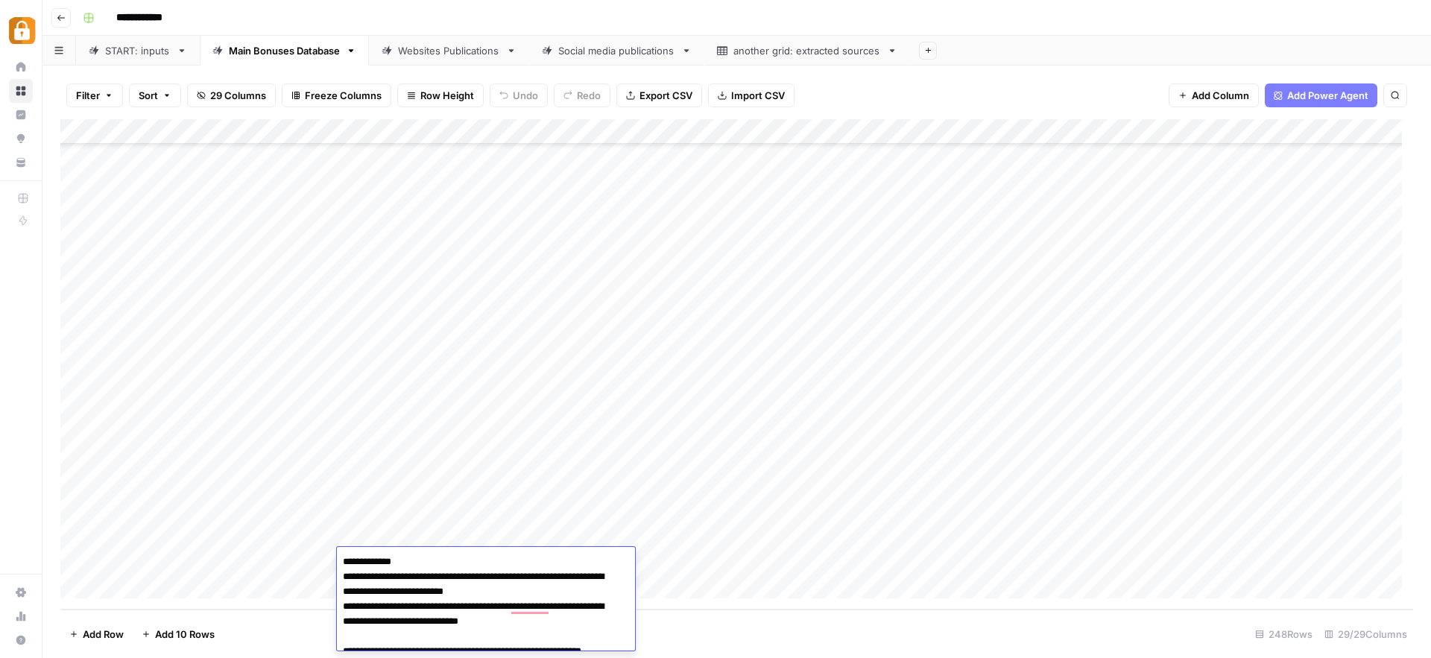
click at [700, 552] on div "Add Column" at bounding box center [736, 364] width 1353 height 490
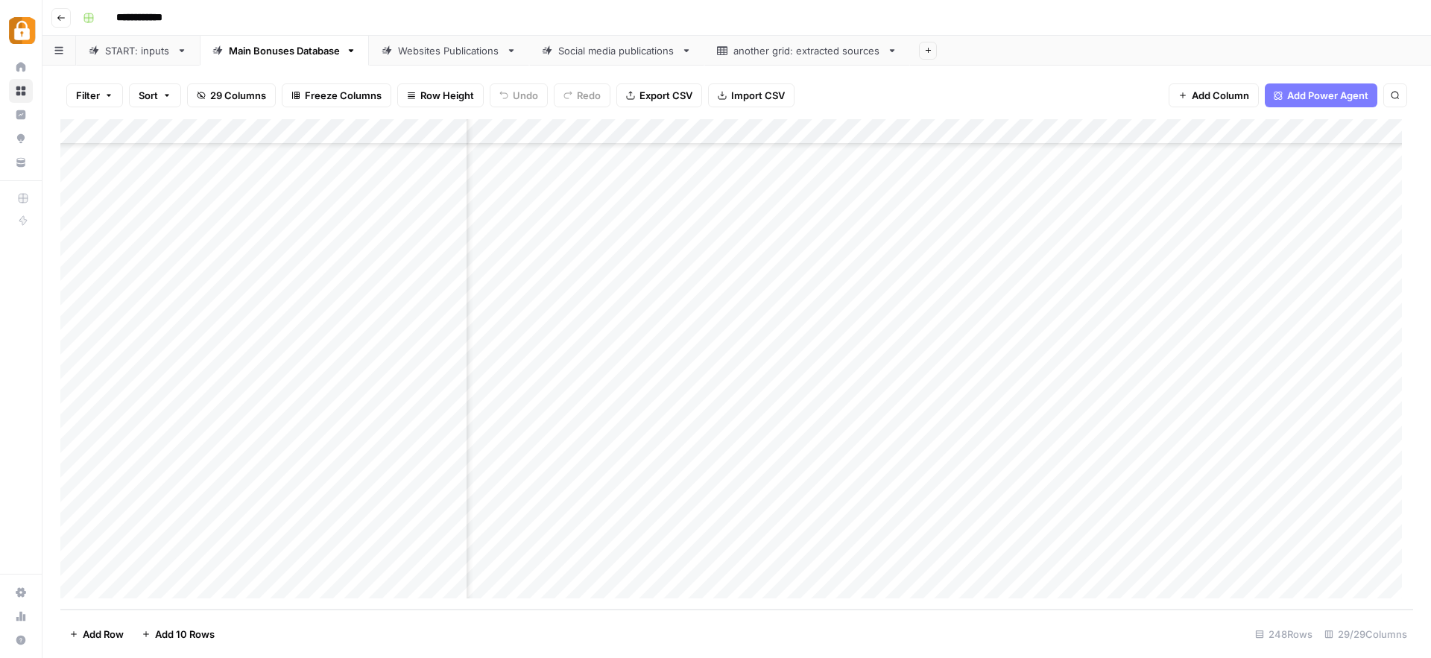
scroll to position [5855, 2547]
click at [903, 558] on div "Add Column" at bounding box center [736, 364] width 1353 height 490
click at [903, 558] on textarea "**********" at bounding box center [911, 562] width 239 height 21
click at [1139, 558] on div "Add Column" at bounding box center [736, 364] width 1353 height 490
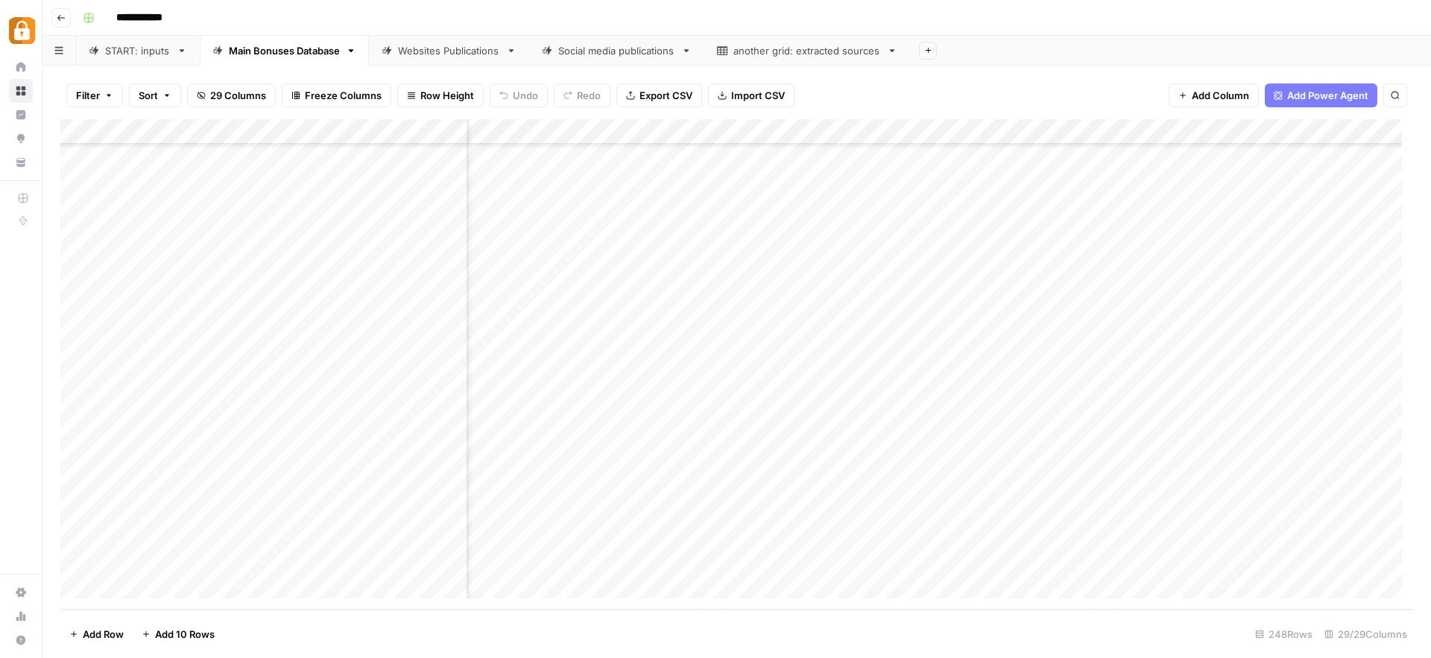
scroll to position [5855, 0]
click at [930, 558] on div "Add Column" at bounding box center [736, 364] width 1353 height 490
click at [1009, 564] on div "Add Column" at bounding box center [736, 364] width 1353 height 490
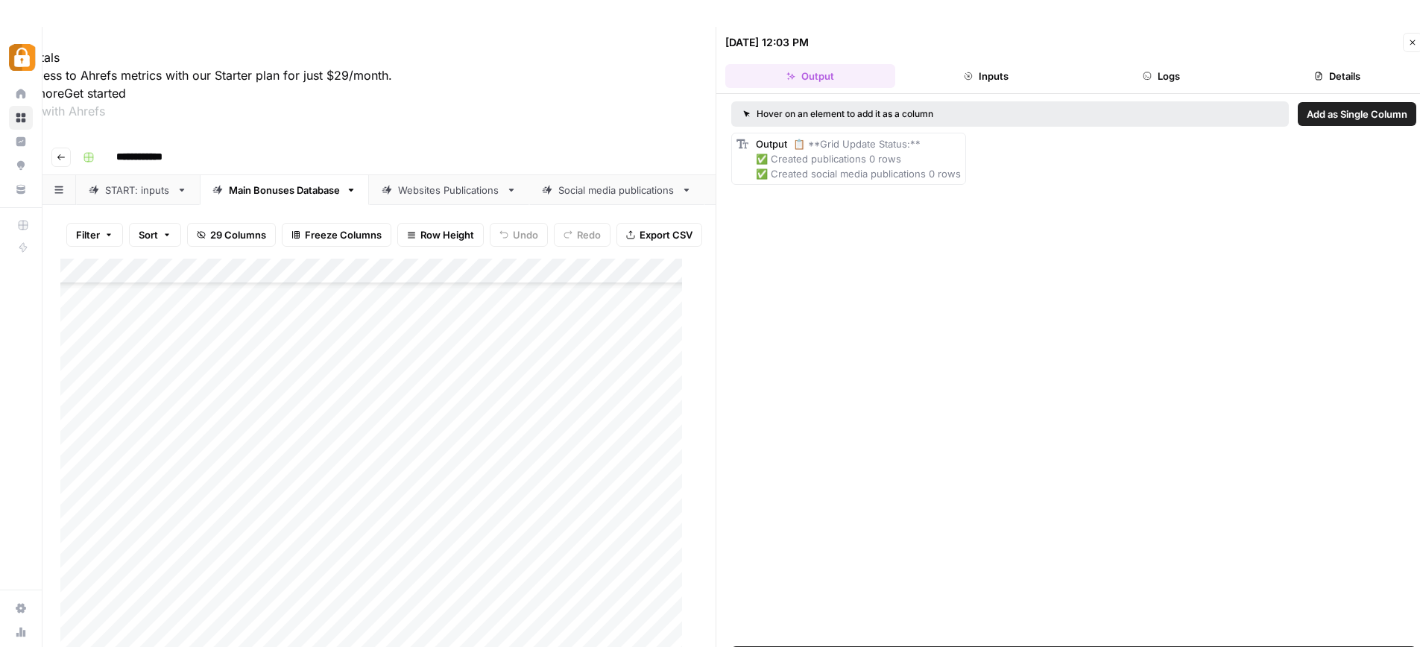
click at [1401, 40] on div "[DATE] 12:03 PM Close" at bounding box center [1073, 42] width 697 height 19
click at [1416, 43] on icon "button" at bounding box center [1412, 42] width 9 height 9
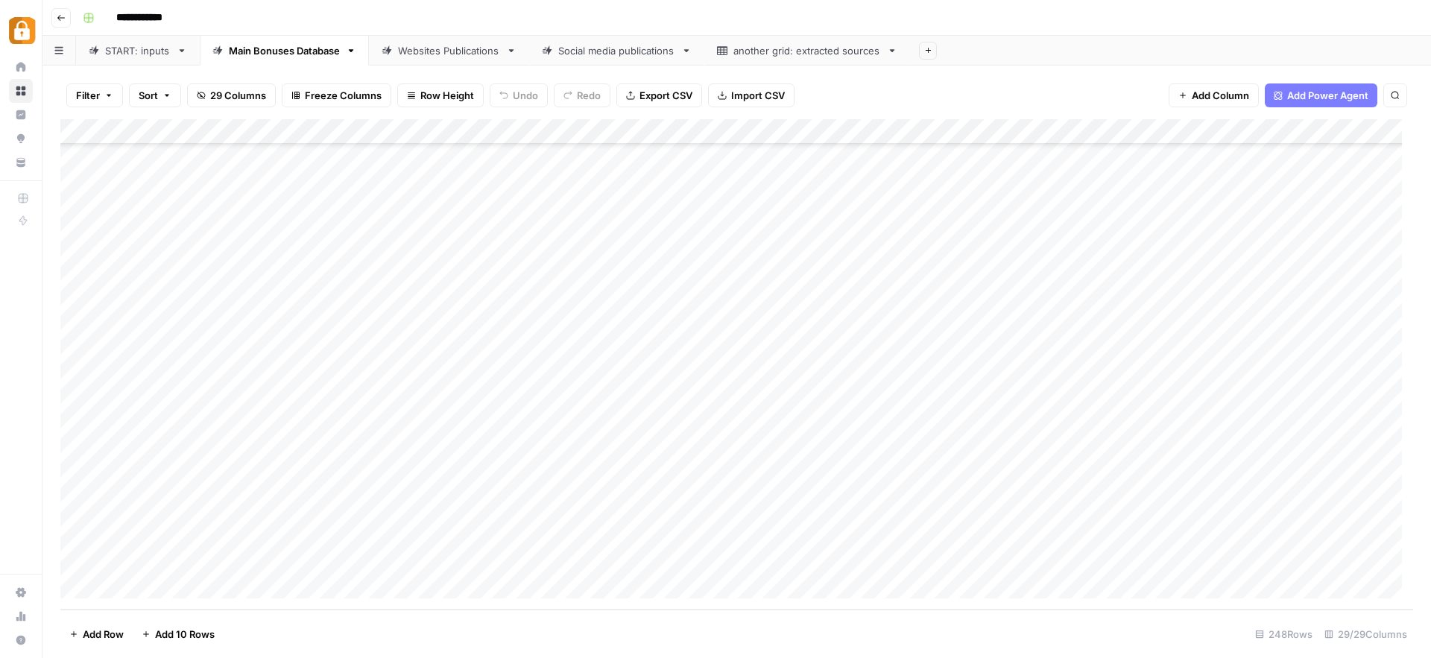
click at [537, 327] on div "Add Column" at bounding box center [736, 364] width 1353 height 490
click at [546, 558] on div "Add Column" at bounding box center [736, 364] width 1353 height 490
click at [1024, 555] on div "Add Column" at bounding box center [736, 364] width 1353 height 490
click at [461, 48] on div "Websites Publications" at bounding box center [449, 50] width 102 height 15
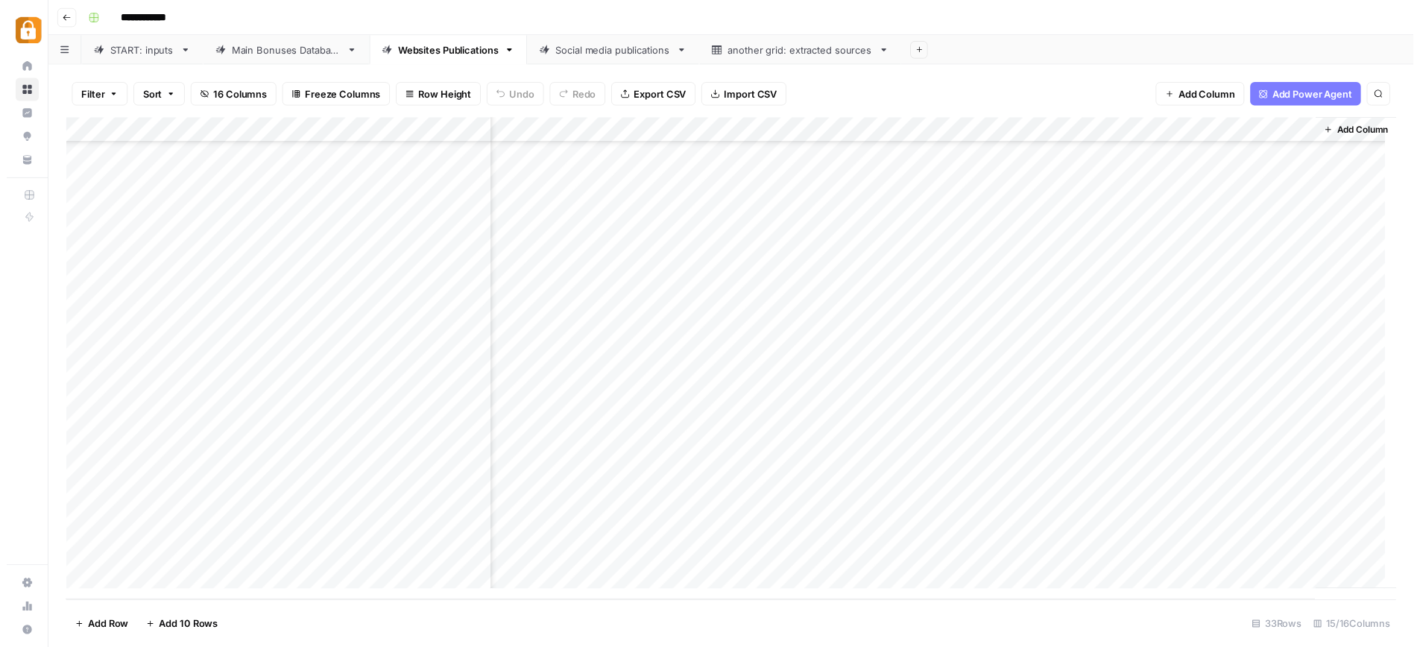
scroll to position [406, 0]
click at [1237, 562] on div "Add Column" at bounding box center [736, 364] width 1353 height 490
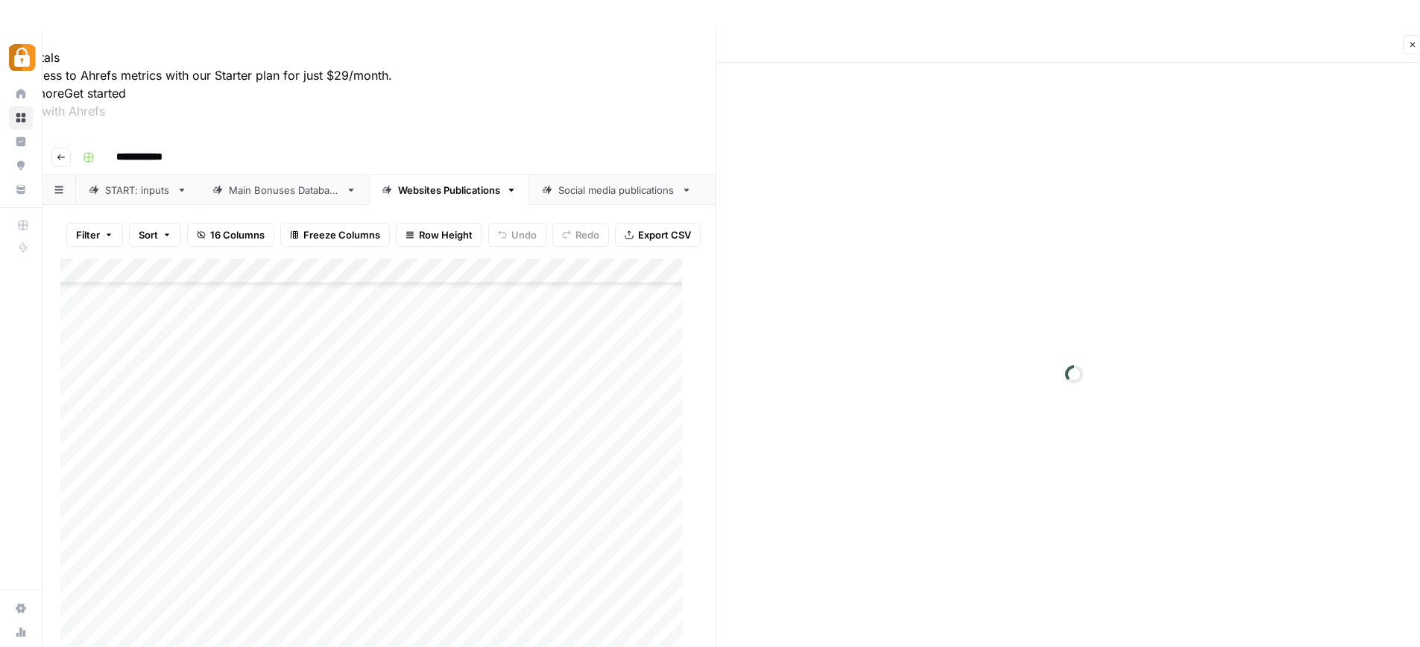
scroll to position [38, 0]
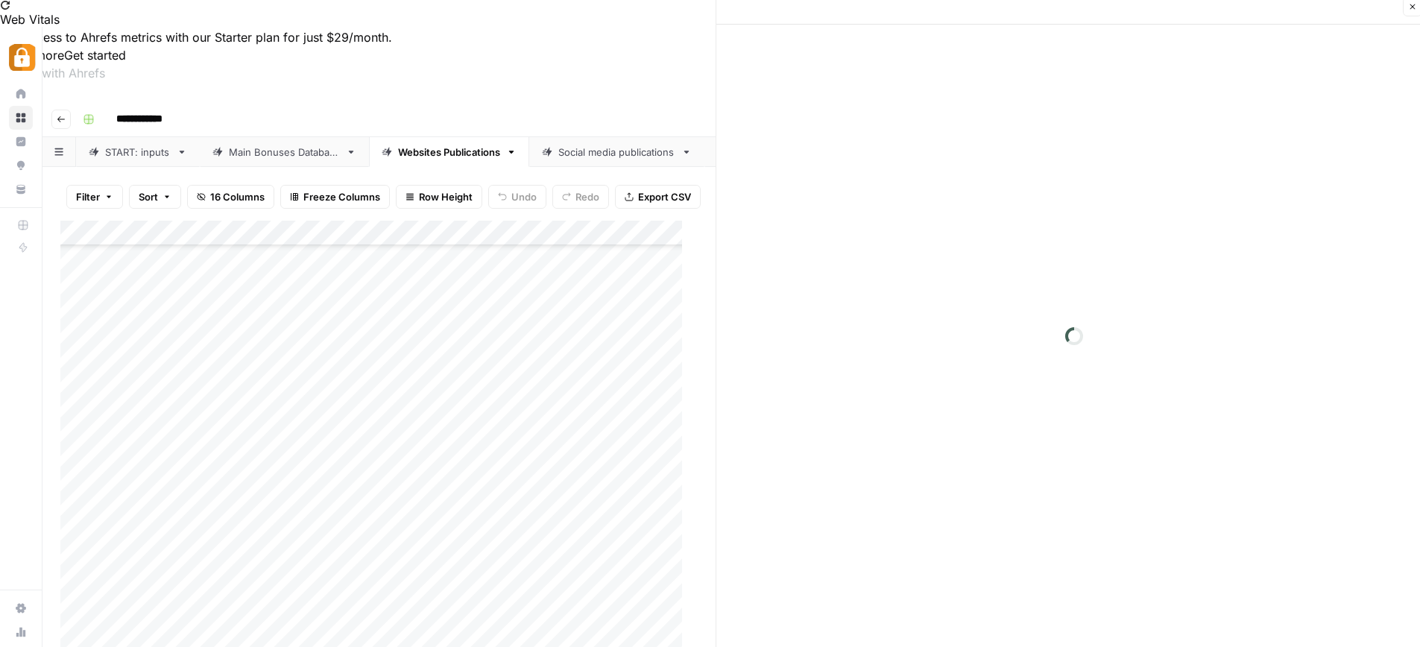
drag, startPoint x: 1235, startPoint y: 561, endPoint x: 1388, endPoint y: 695, distance: 203.9
click at [1388, 609] on html "**********" at bounding box center [710, 285] width 1420 height 647
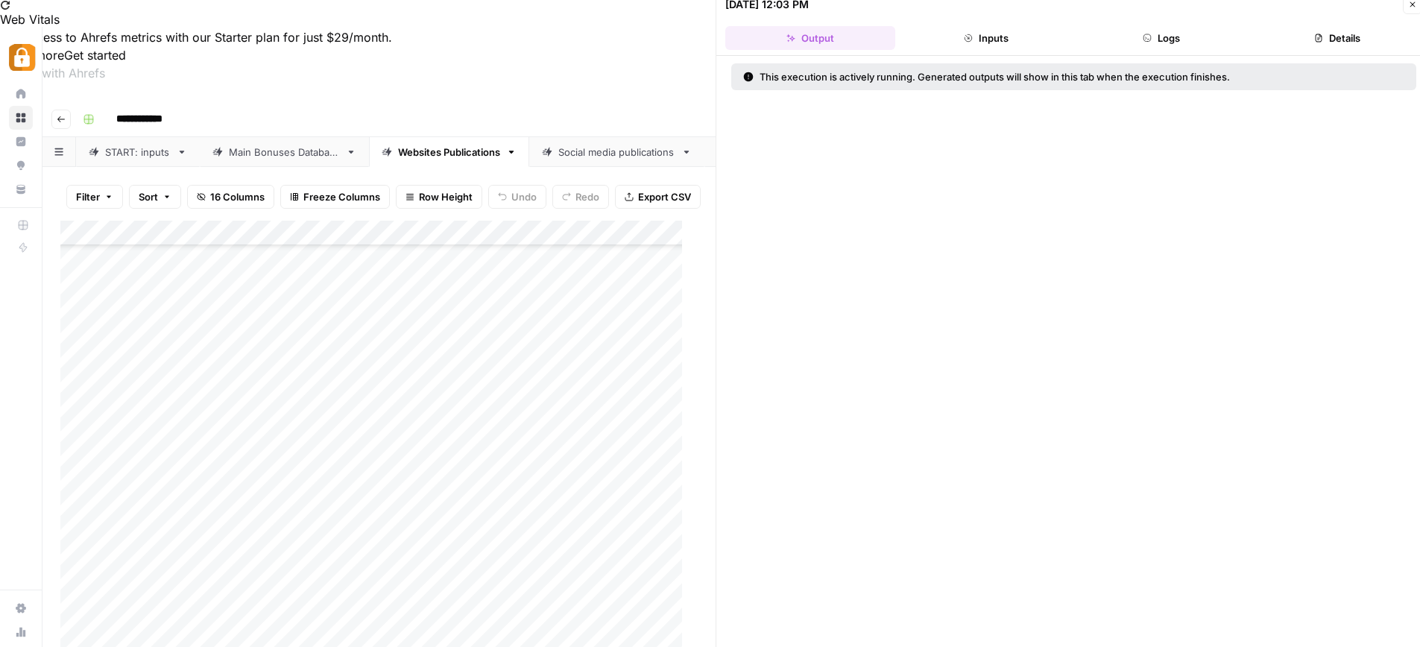
click at [1100, 265] on div "This execution is actively running. Generated outputs will show in this tab whe…" at bounding box center [1073, 351] width 715 height 591
click at [1412, 7] on icon "button" at bounding box center [1412, 4] width 9 height 9
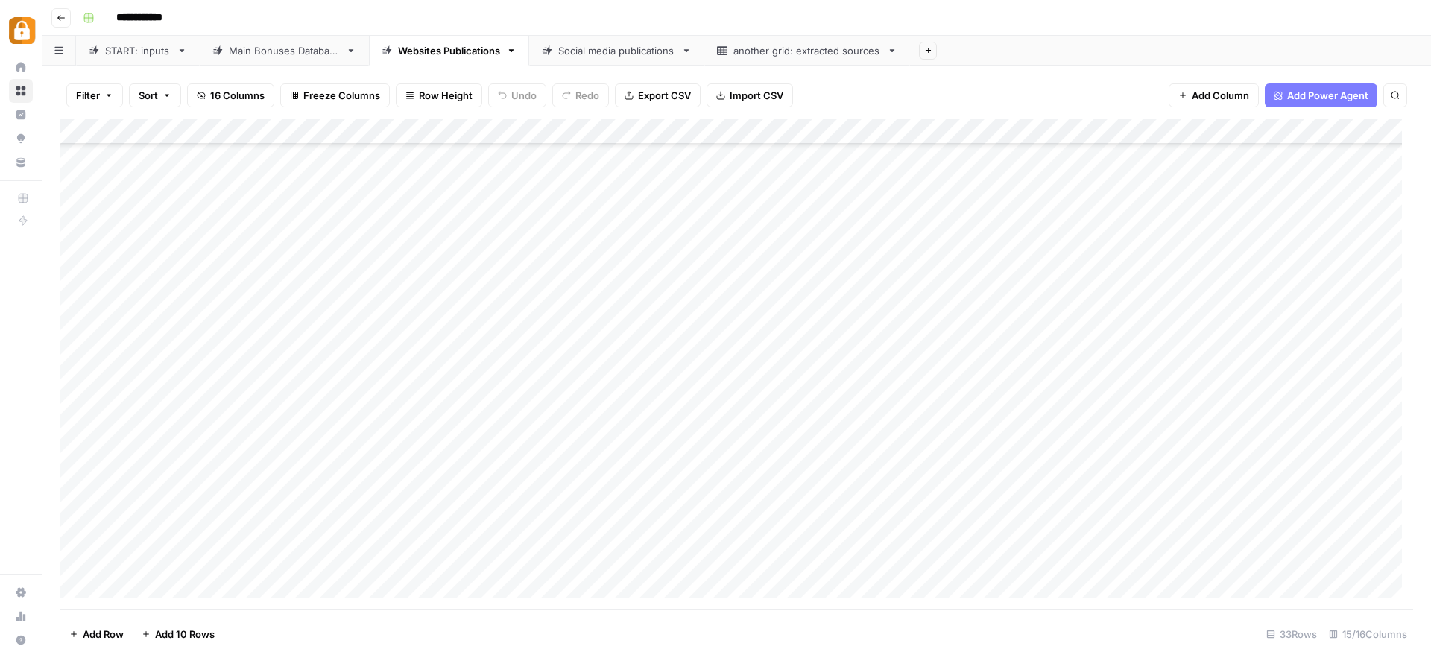
click at [612, 563] on div "Add Column" at bounding box center [736, 364] width 1353 height 490
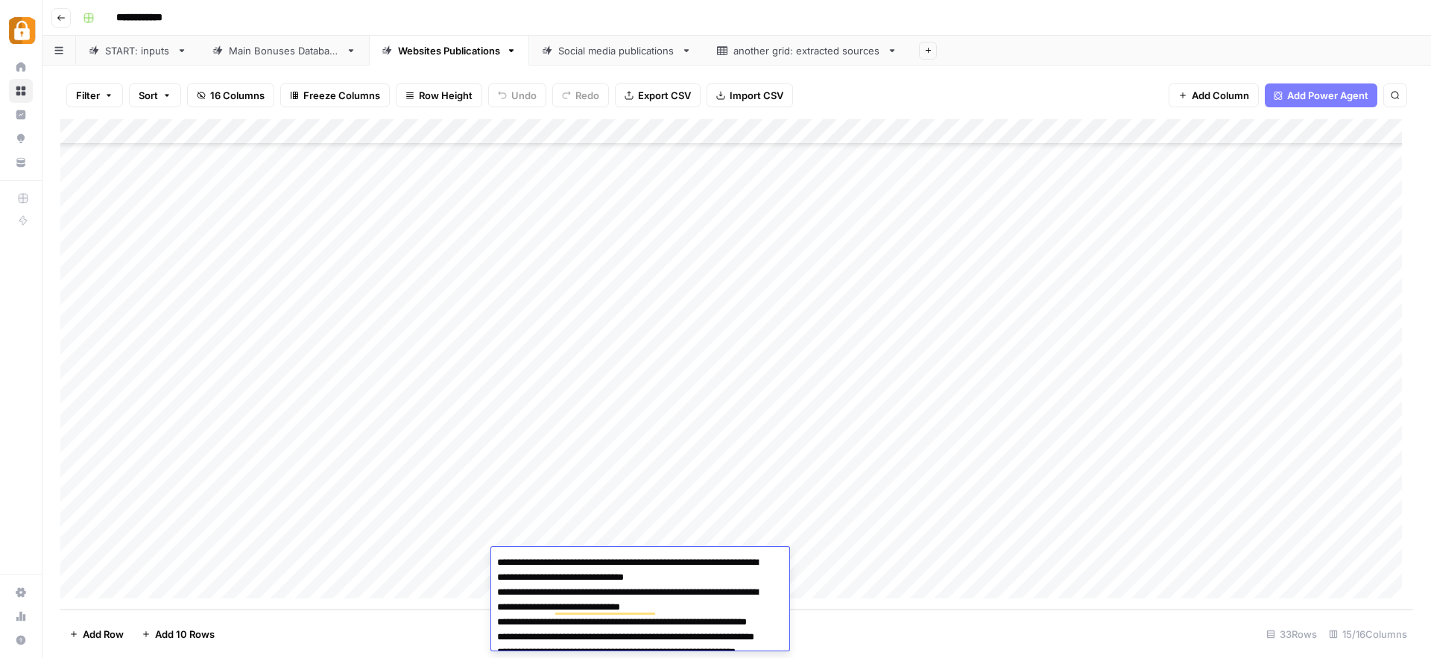
scroll to position [444, 0]
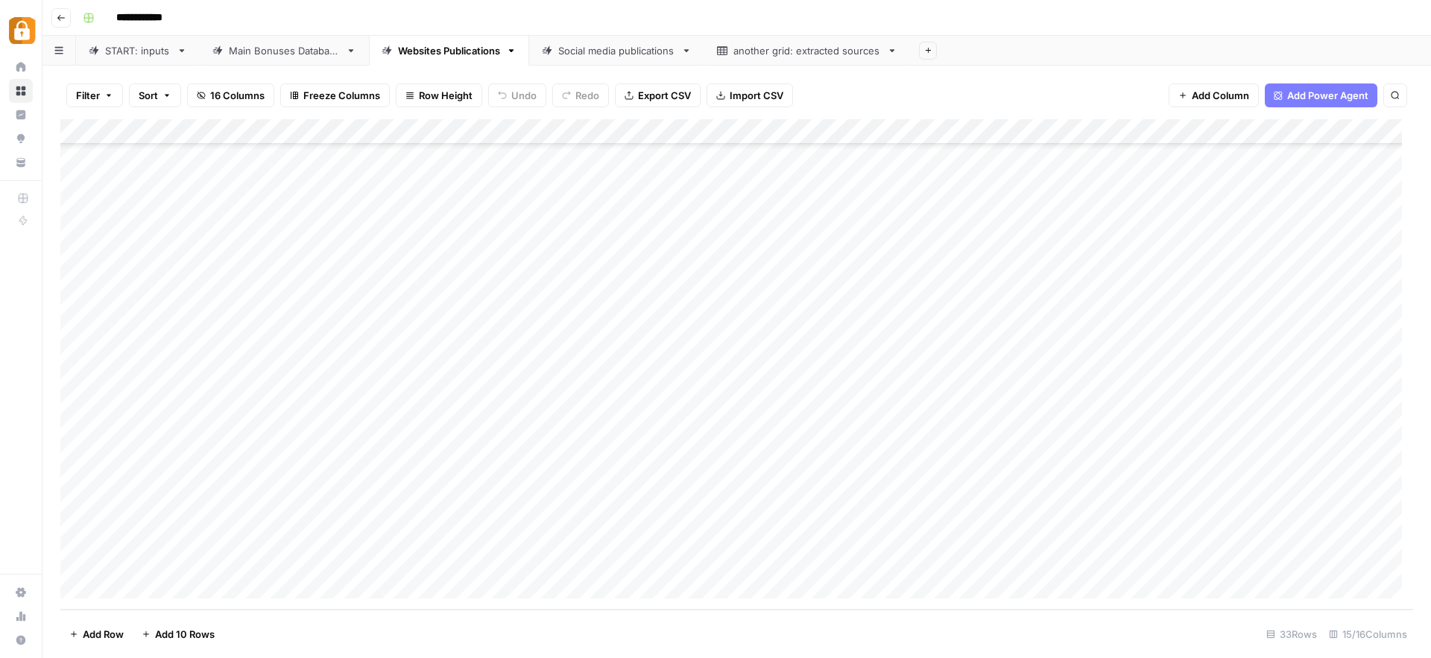
click at [1032, 543] on div "Add Column" at bounding box center [736, 364] width 1353 height 490
click at [861, 567] on div "Add Column" at bounding box center [736, 364] width 1353 height 490
click at [991, 553] on div "Add Column" at bounding box center [736, 364] width 1353 height 490
click at [1073, 558] on div "Add Column" at bounding box center [736, 364] width 1353 height 490
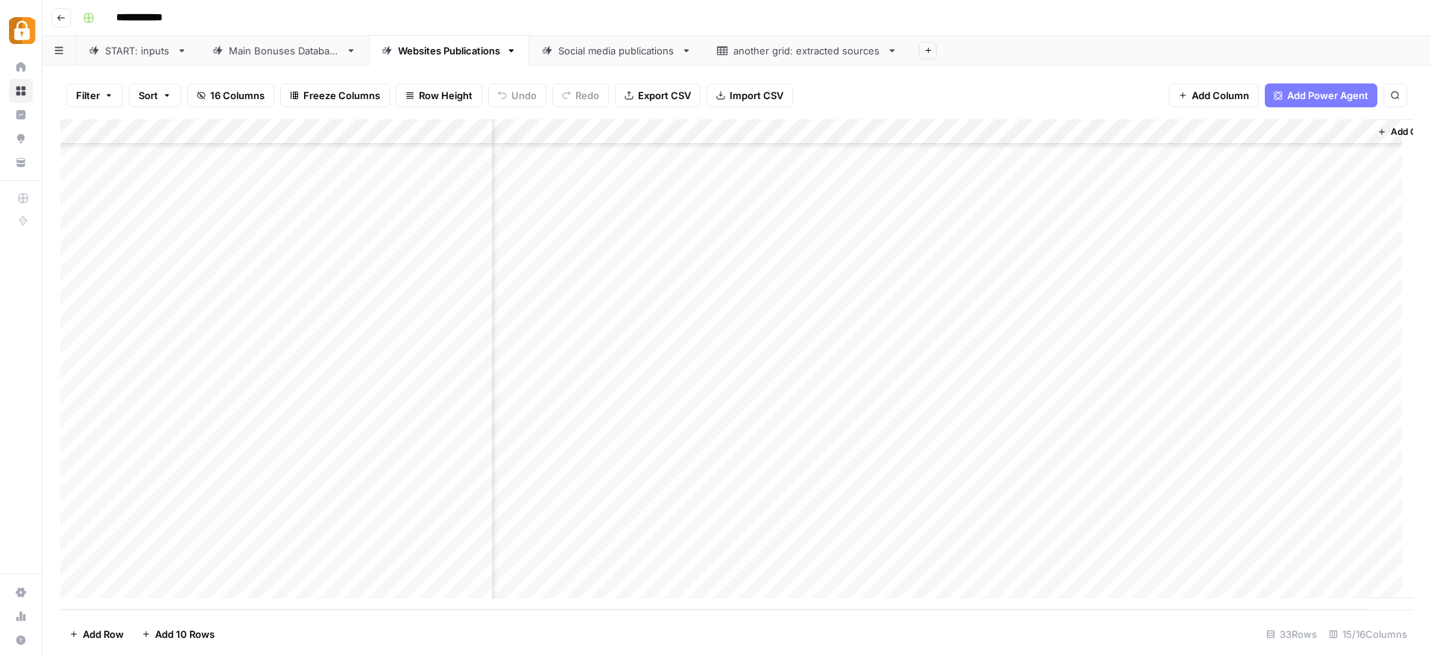
scroll to position [406, 1372]
